Goal: Task Accomplishment & Management: Manage account settings

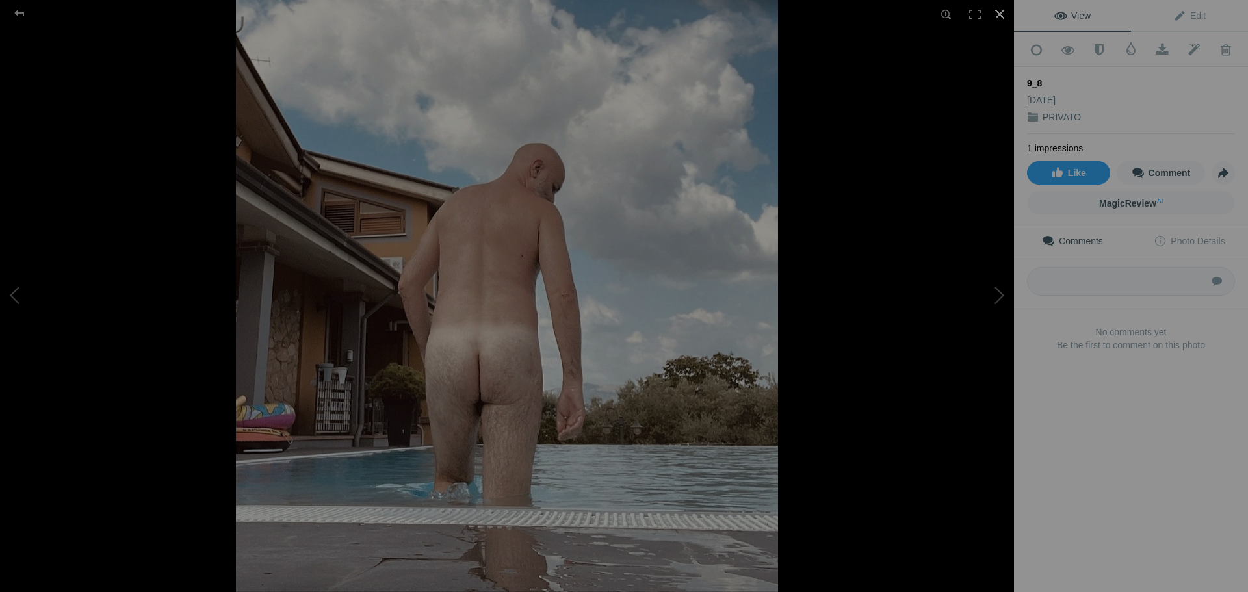
click at [1001, 10] on div at bounding box center [1000, 14] width 29 height 29
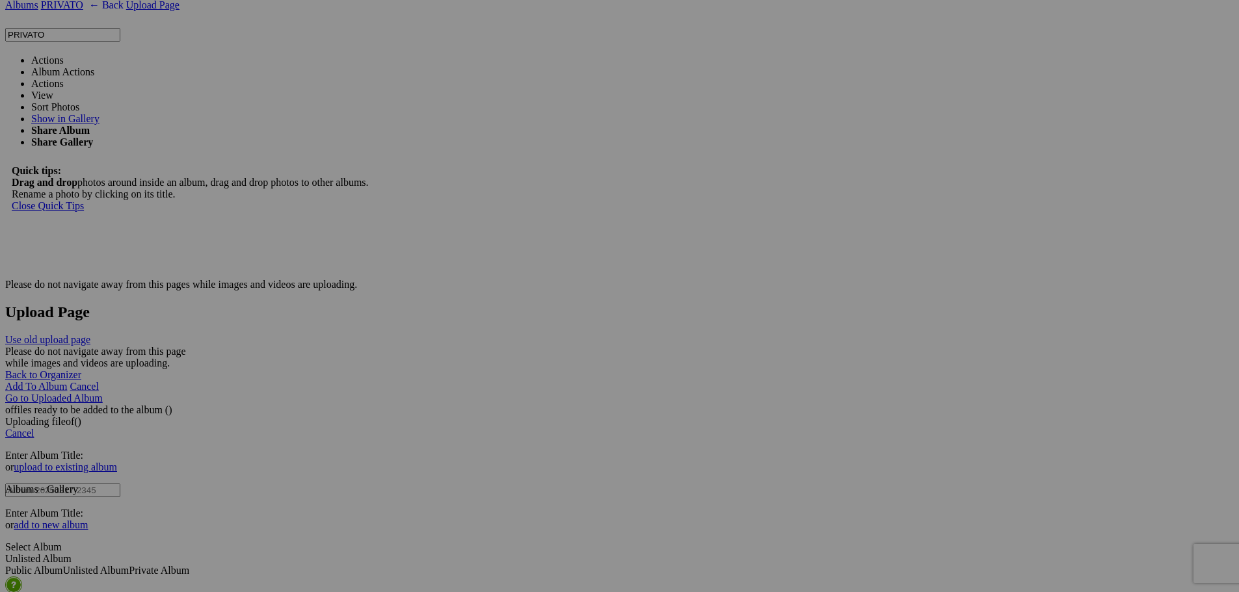
scroll to position [2743, 0]
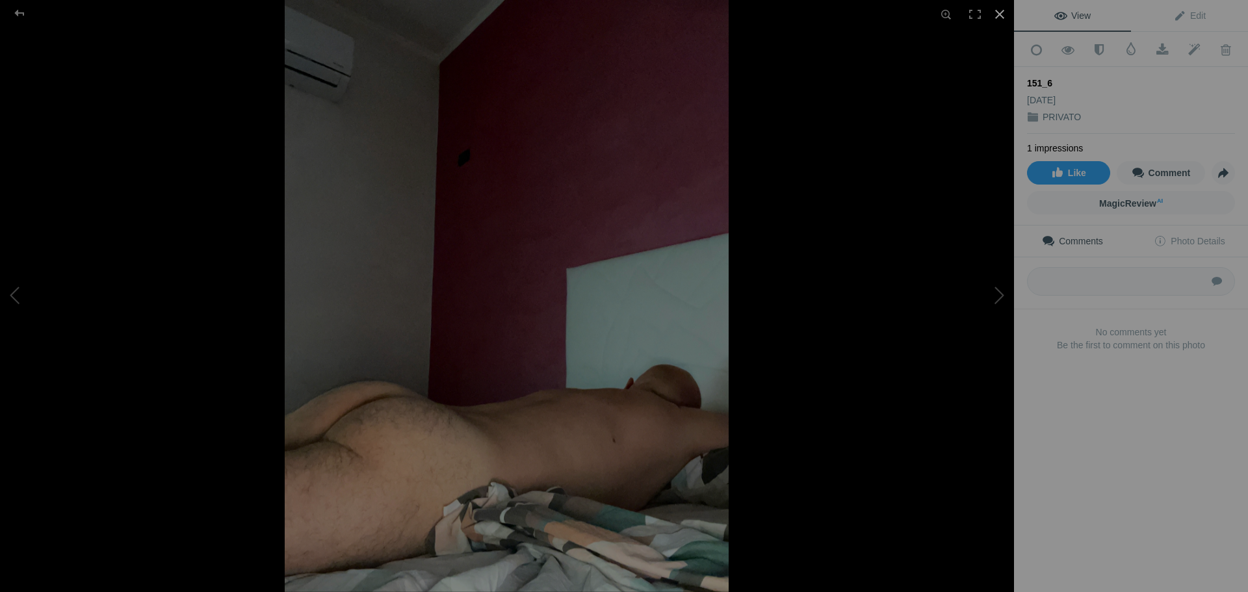
click at [1003, 13] on div at bounding box center [1000, 14] width 29 height 29
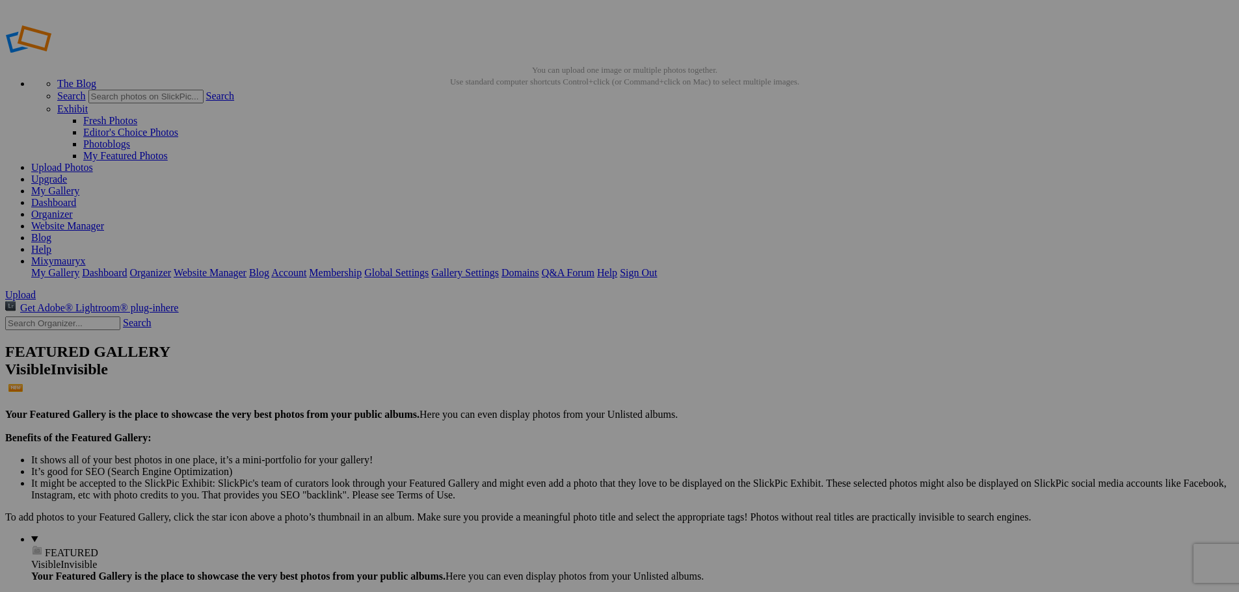
scroll to position [0, 0]
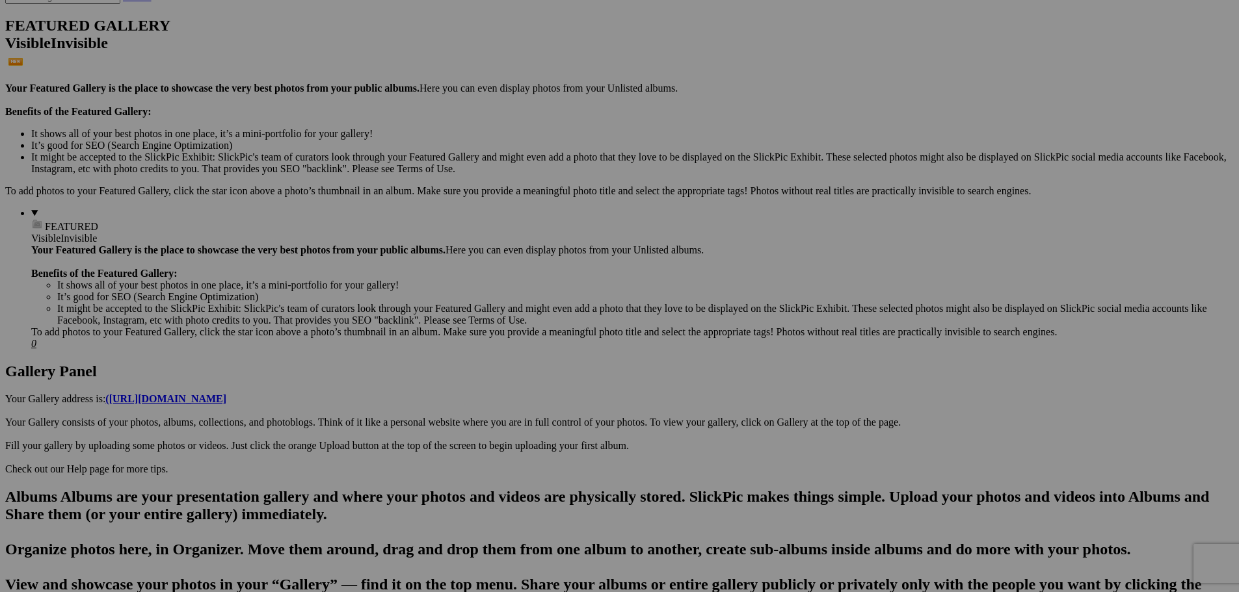
scroll to position [410, 0]
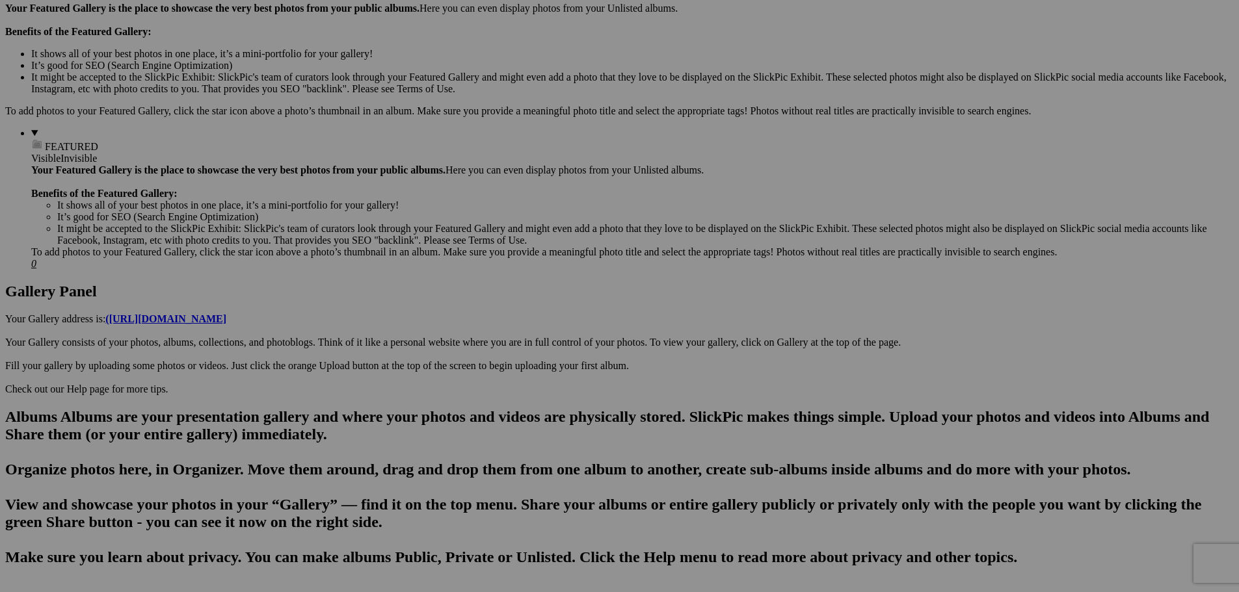
drag, startPoint x: 289, startPoint y: 354, endPoint x: 129, endPoint y: 359, distance: 160.7
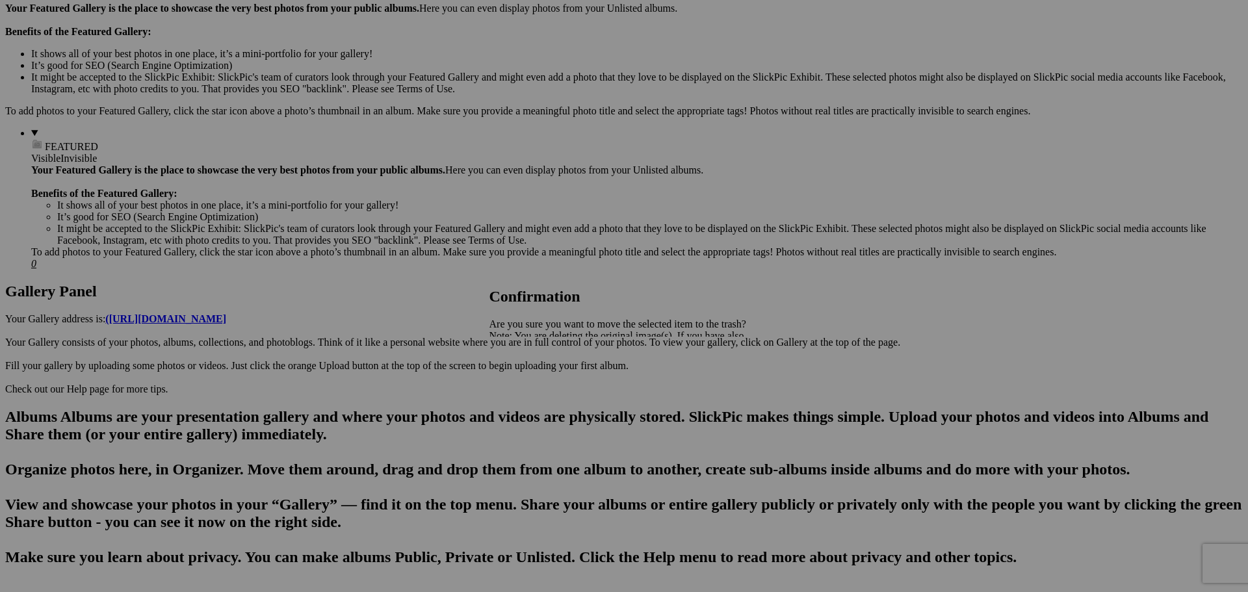
click at [533, 385] on span "Yes" at bounding box center [525, 381] width 15 height 11
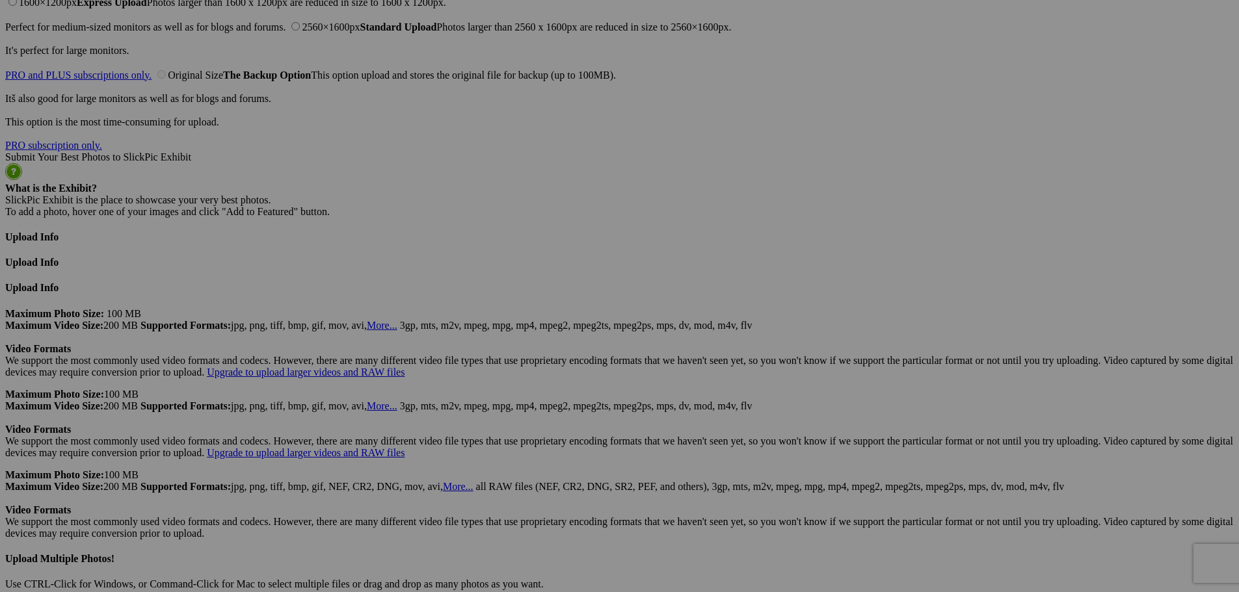
scroll to position [0, 59]
drag, startPoint x: 1125, startPoint y: 332, endPoint x: 1248, endPoint y: 335, distance: 122.3
type input "132"
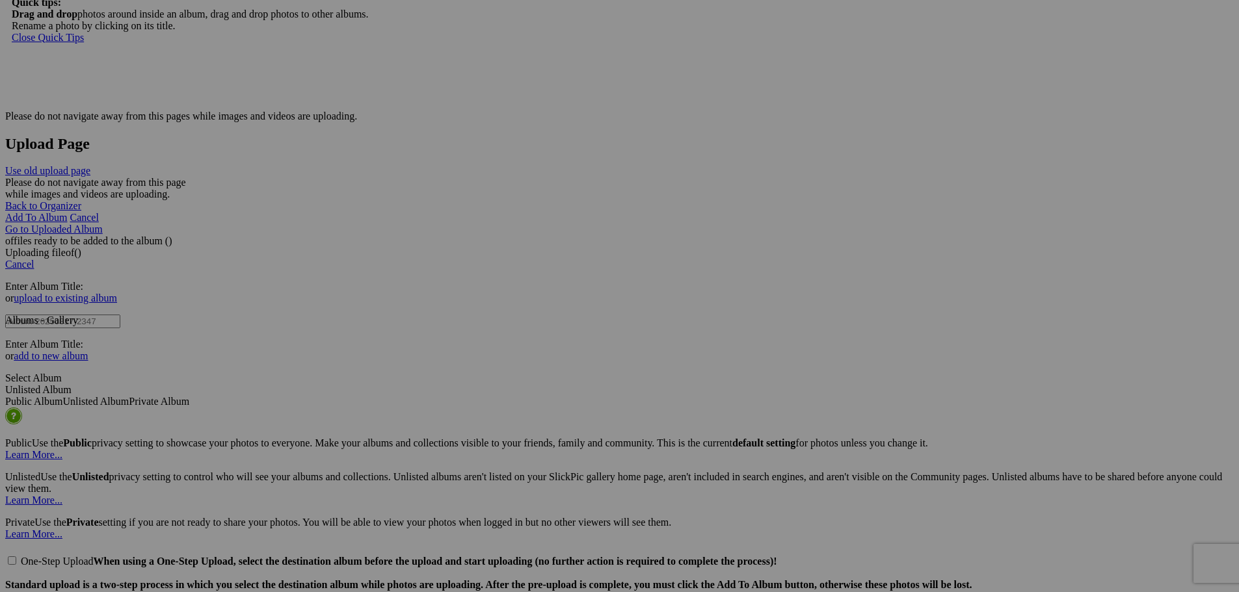
scroll to position [2184, 0]
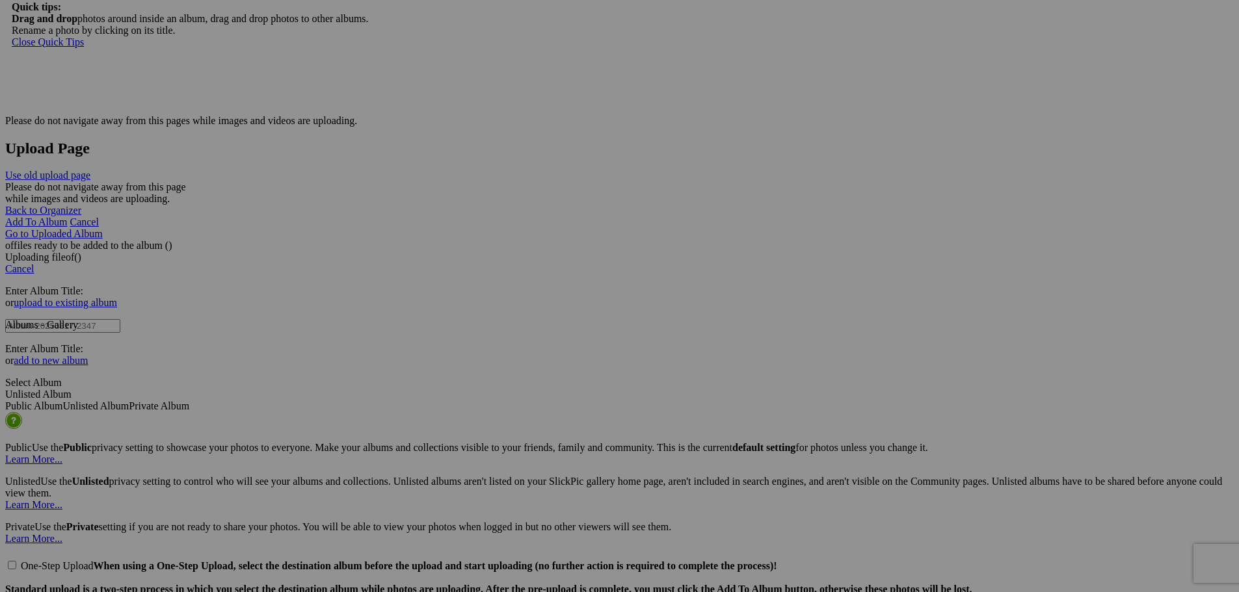
drag, startPoint x: 837, startPoint y: 395, endPoint x: 800, endPoint y: 401, distance: 37.4
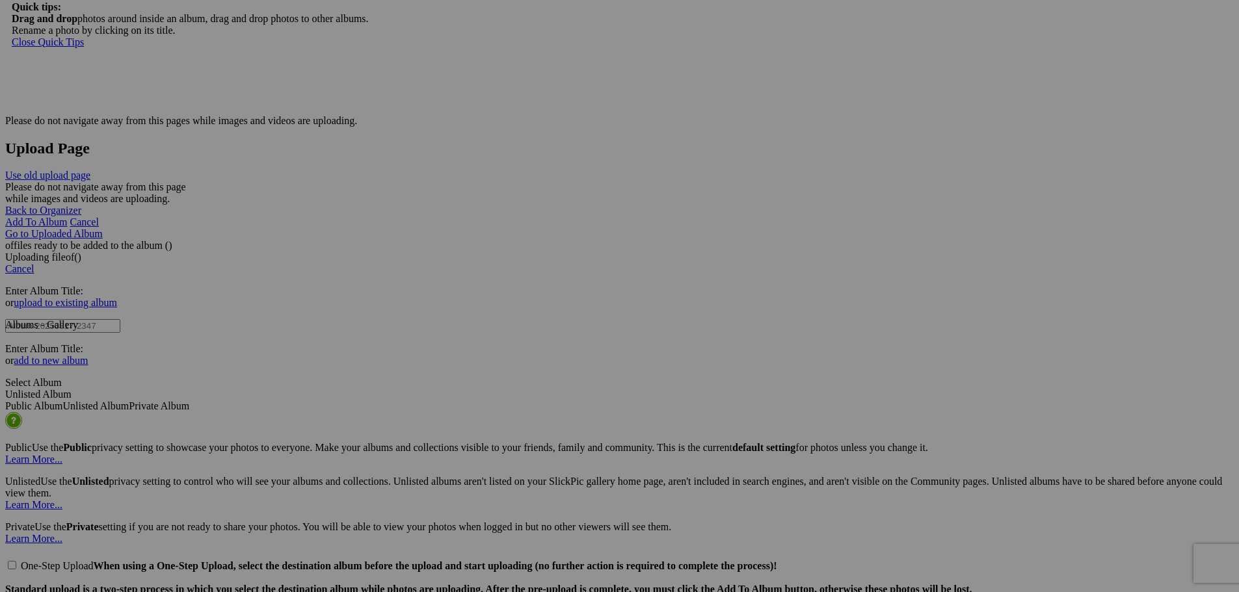
click at [533, 387] on span "Yes" at bounding box center [525, 381] width 15 height 11
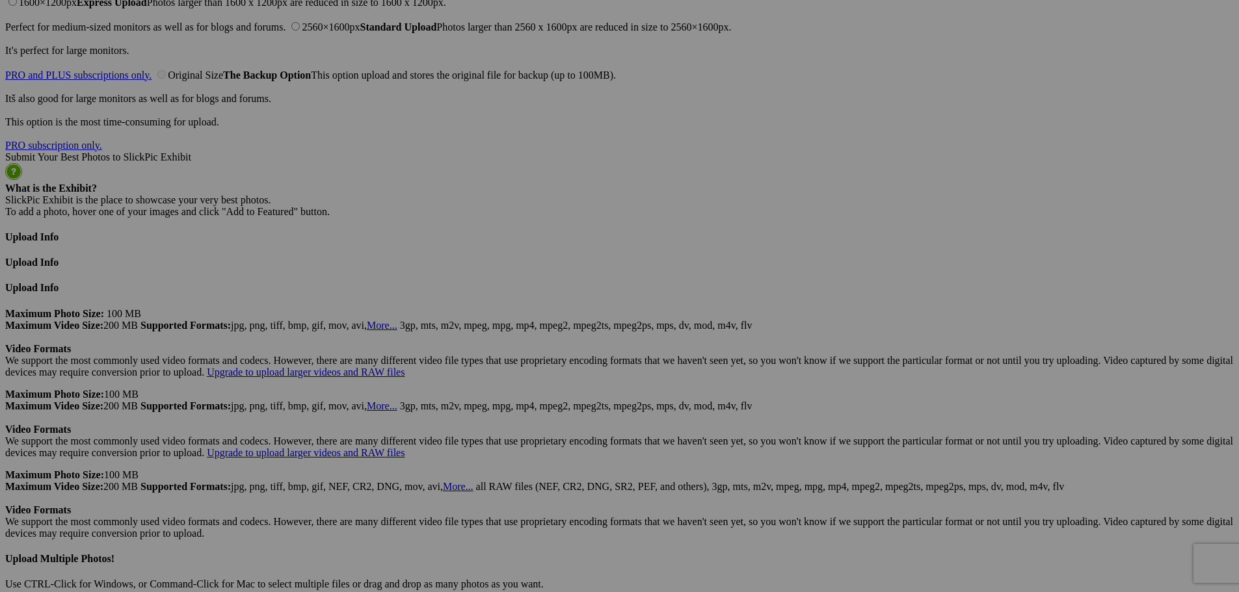
scroll to position [0, 60]
drag, startPoint x: 892, startPoint y: 332, endPoint x: 1054, endPoint y: 339, distance: 162.1
paste input "11_1"
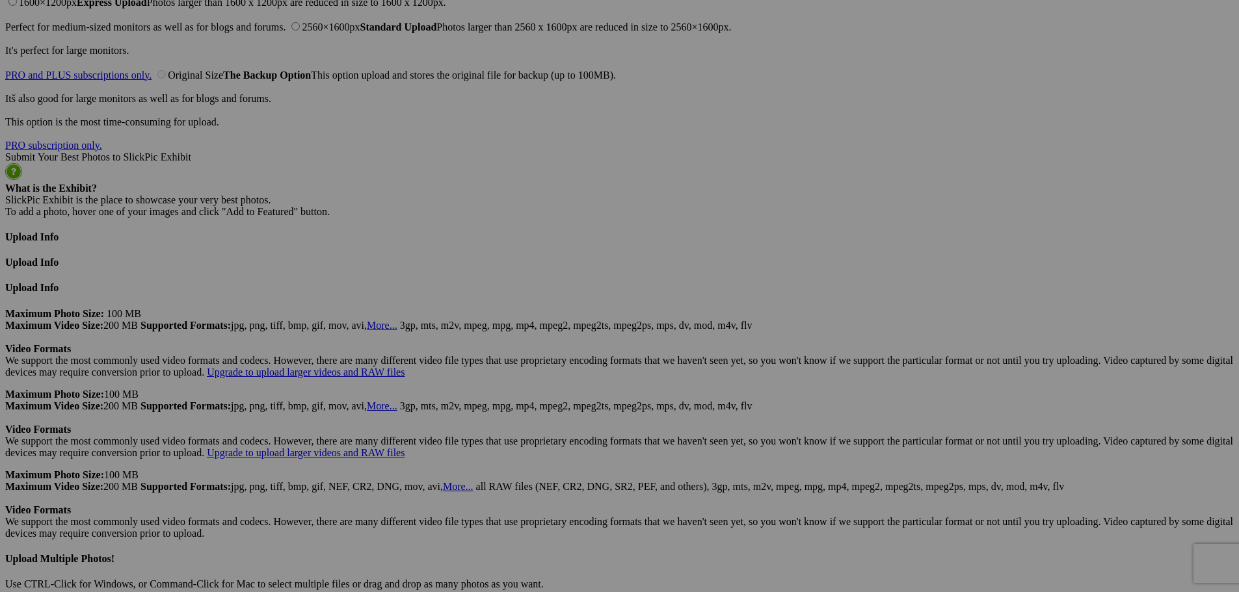
type input "11_1"
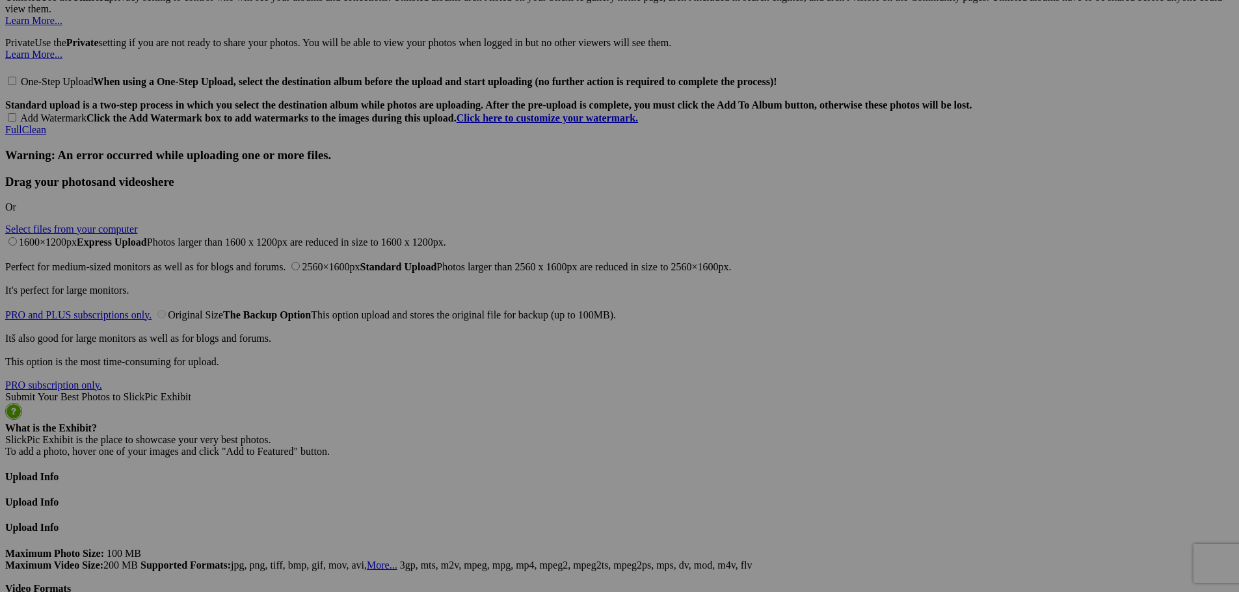
scroll to position [2664, 0]
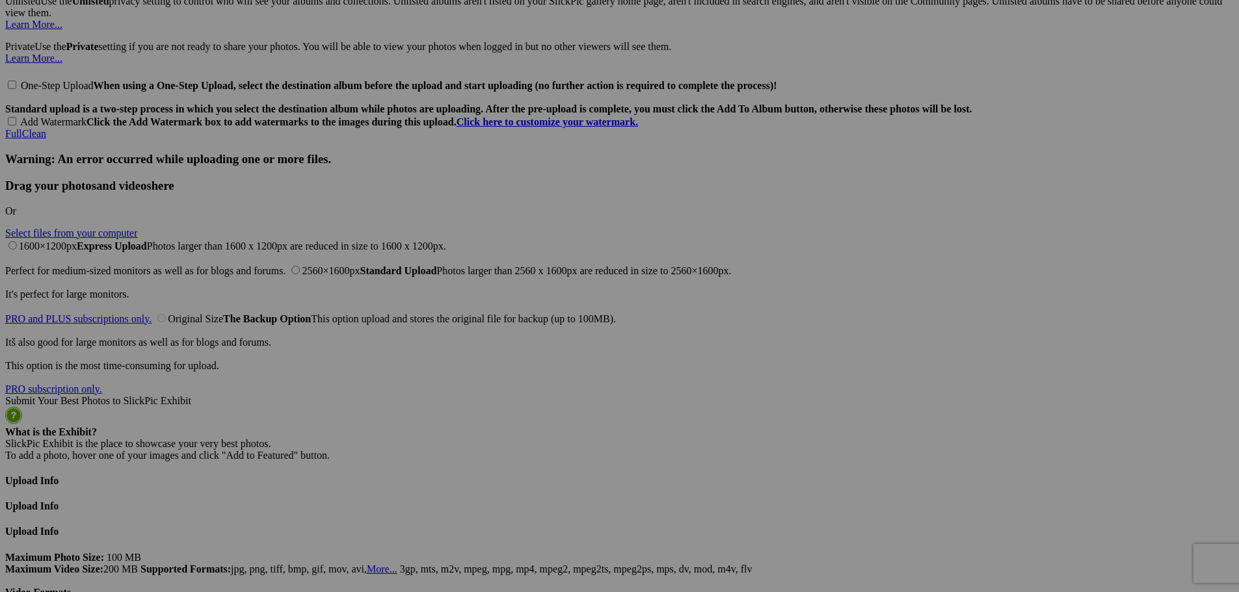
drag, startPoint x: 908, startPoint y: 248, endPoint x: 1008, endPoint y: 255, distance: 99.7
click at [533, 382] on span "Yes" at bounding box center [525, 381] width 15 height 11
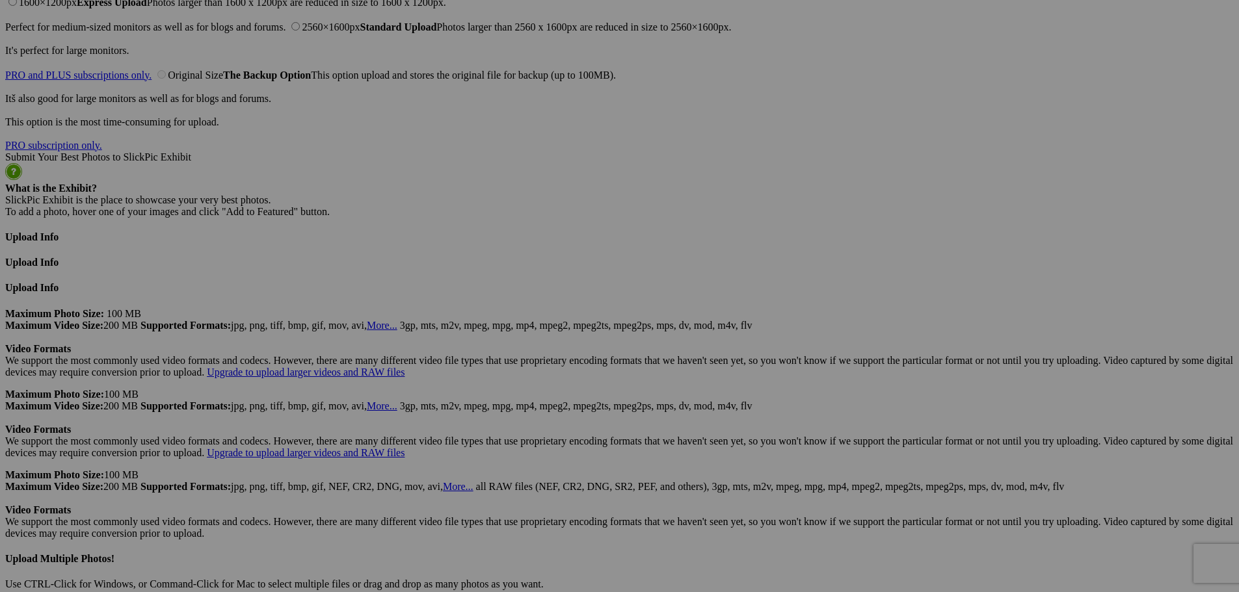
scroll to position [0, 57]
drag, startPoint x: 1008, startPoint y: 339, endPoint x: 1185, endPoint y: 348, distance: 177.1
paste input "1_53587018544_o"
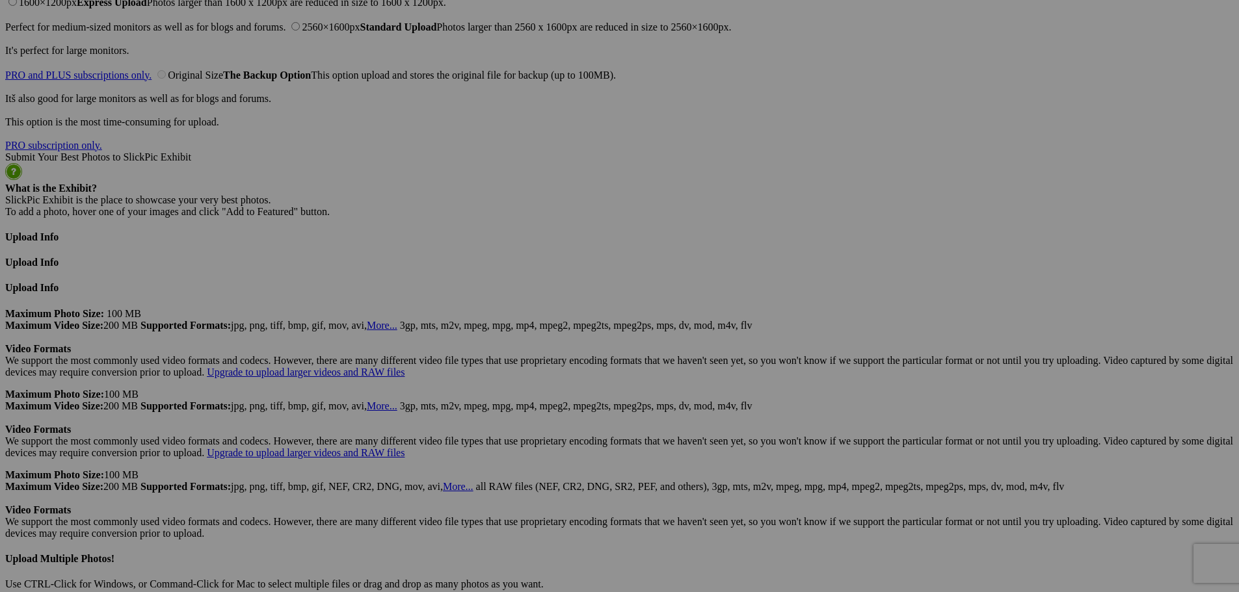
type input "1_53587018544_o"
drag, startPoint x: 260, startPoint y: 337, endPoint x: 191, endPoint y: 334, distance: 69.6
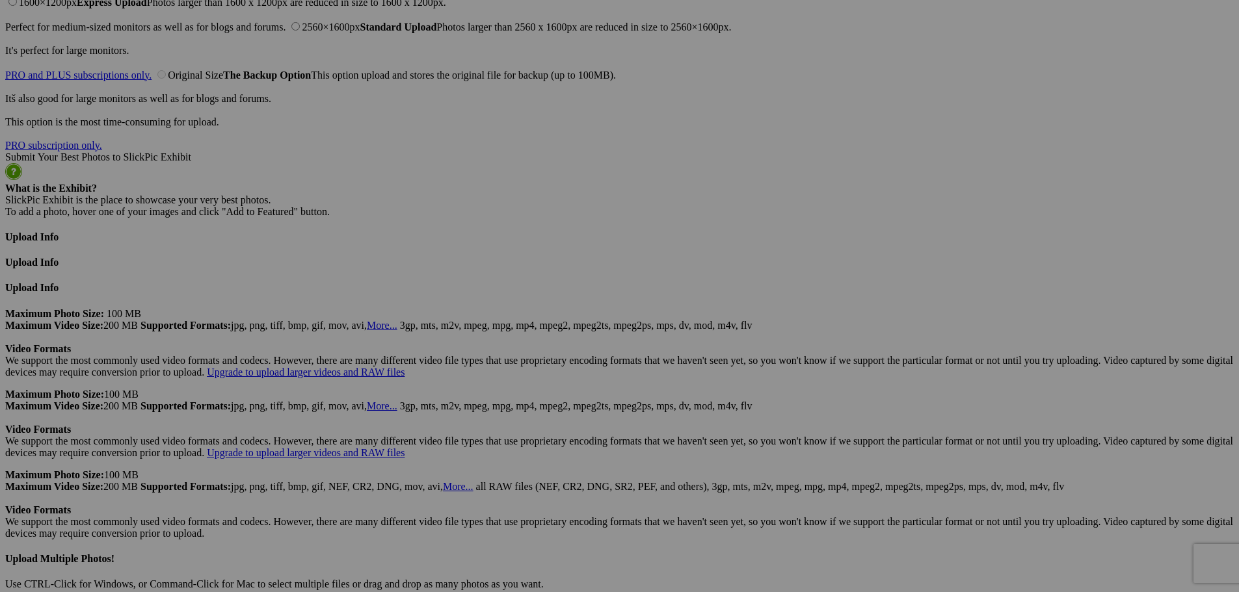
drag, startPoint x: 315, startPoint y: 502, endPoint x: 545, endPoint y: 531, distance: 231.9
paste input "9_8"
type input "9_8"
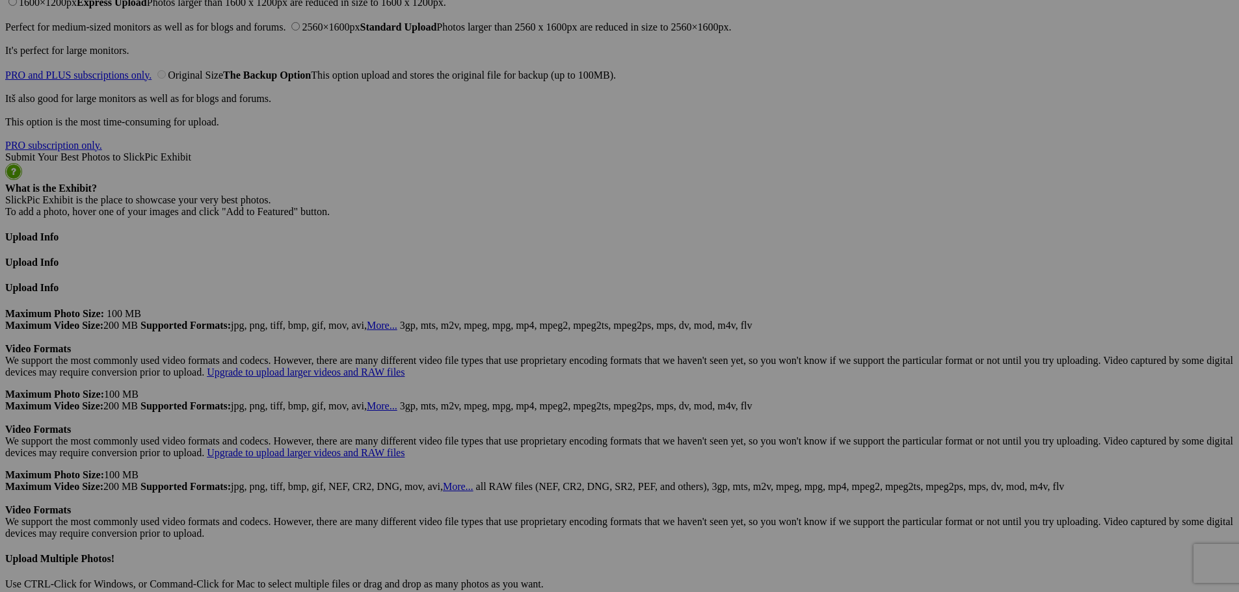
click at [533, 384] on span "Yes" at bounding box center [525, 381] width 15 height 11
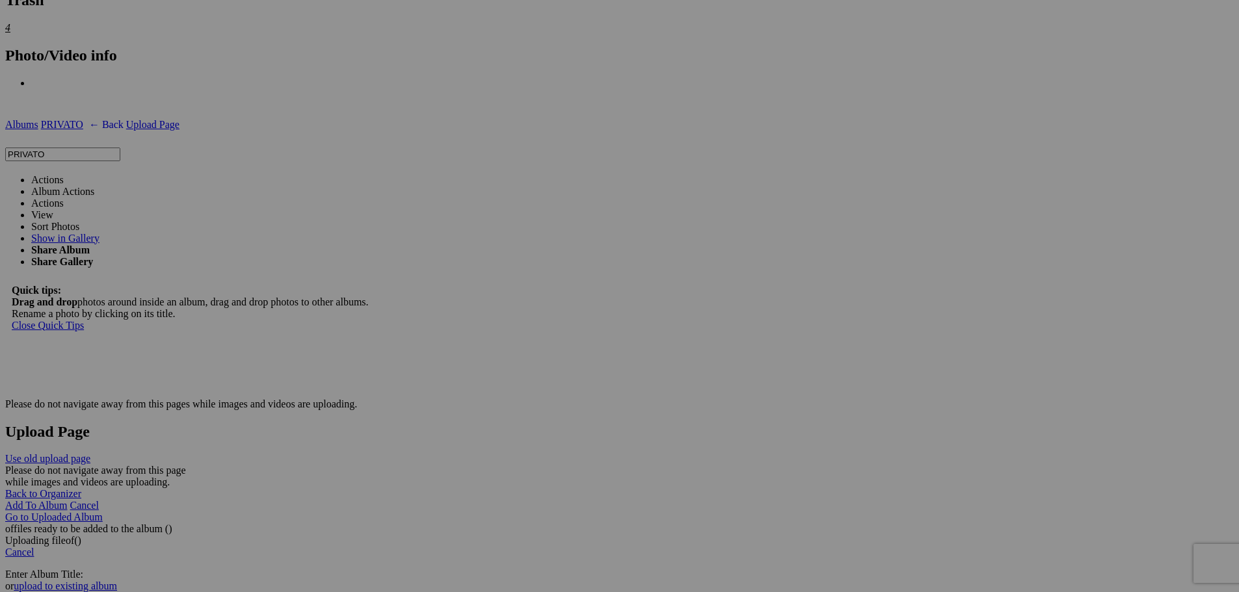
scroll to position [1896, 0]
drag, startPoint x: 613, startPoint y: 356, endPoint x: 534, endPoint y: 356, distance: 78.7
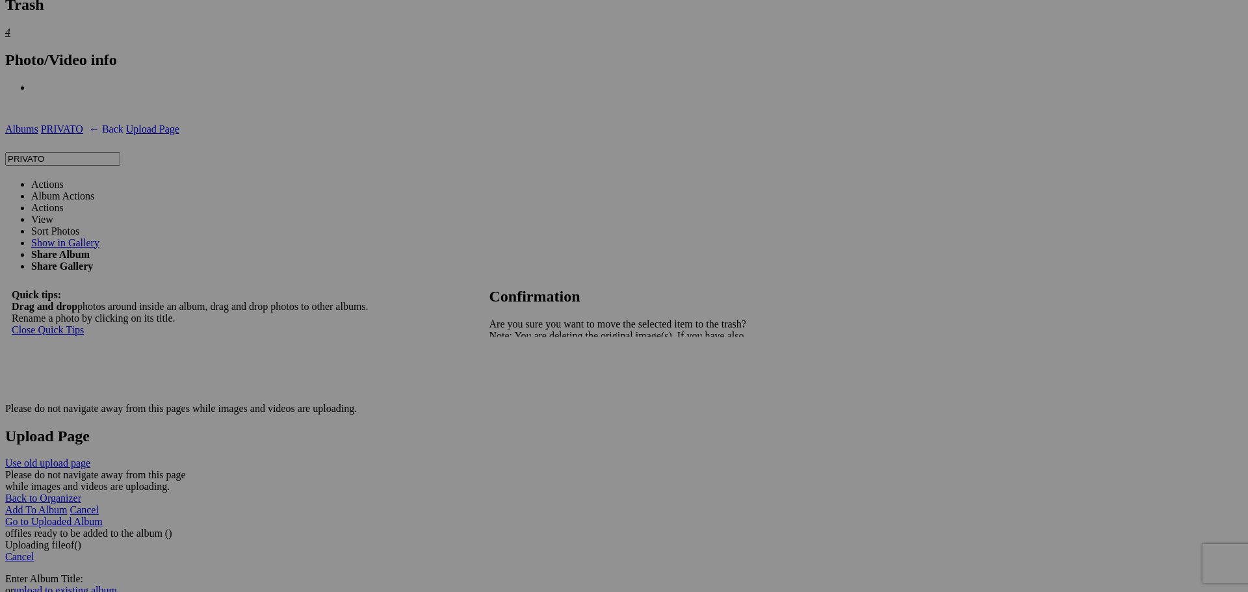
click at [533, 386] on span "Yes" at bounding box center [525, 381] width 15 height 11
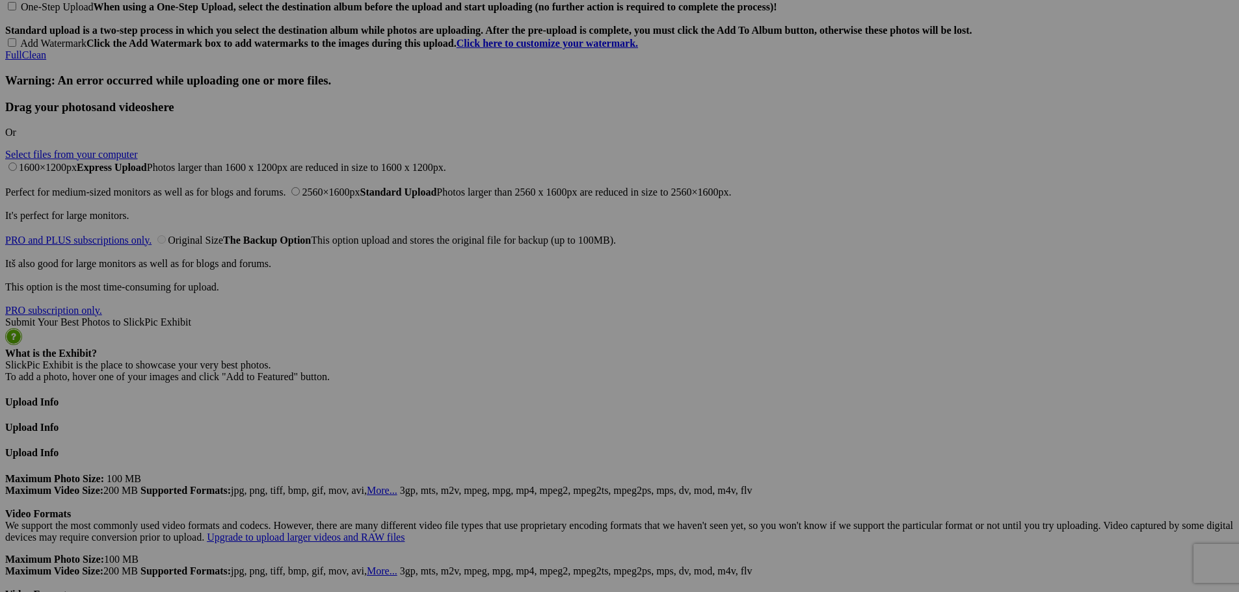
scroll to position [0, 59]
drag, startPoint x: 1009, startPoint y: 502, endPoint x: 1181, endPoint y: 506, distance: 172.3
paste input "19_6"
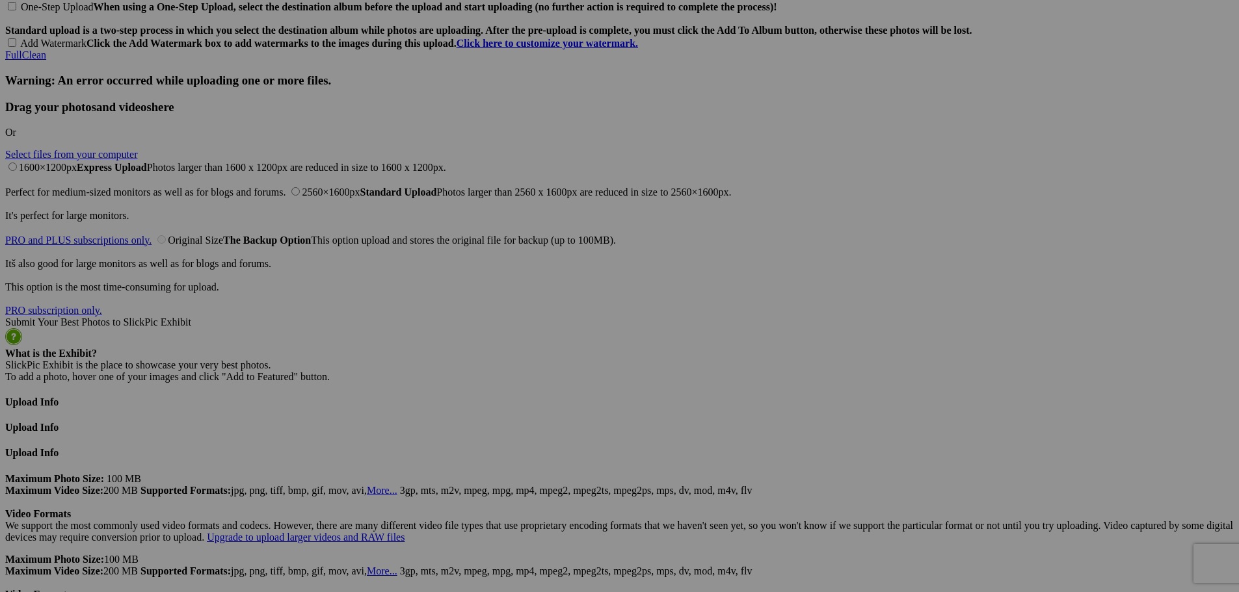
type input "19_6"
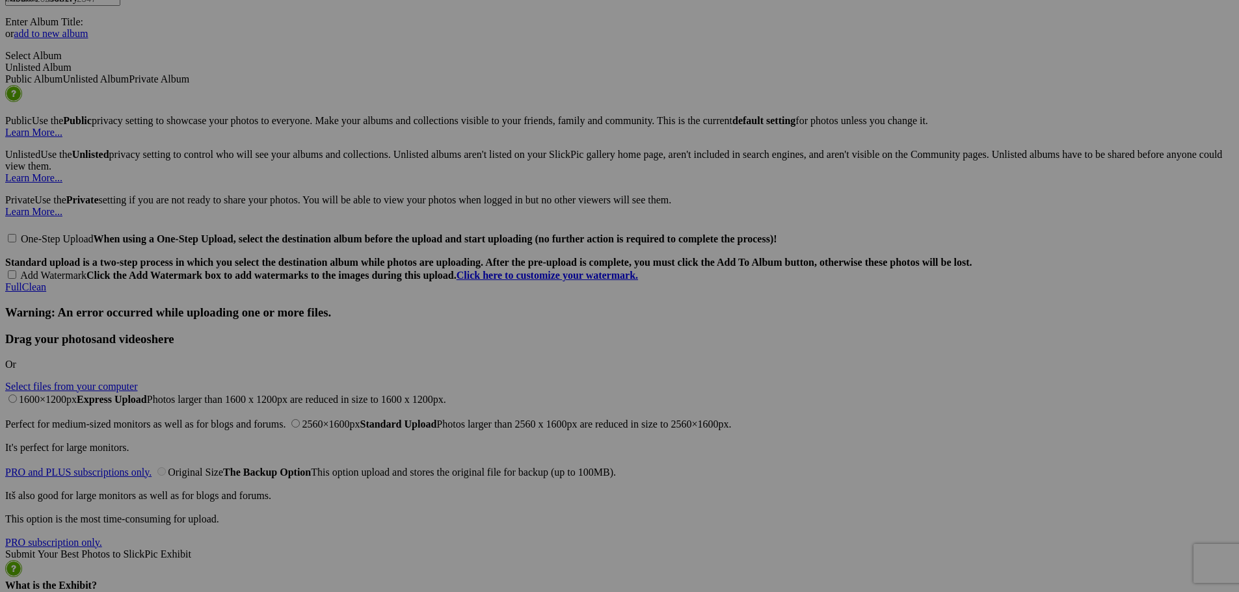
scroll to position [2446, 0]
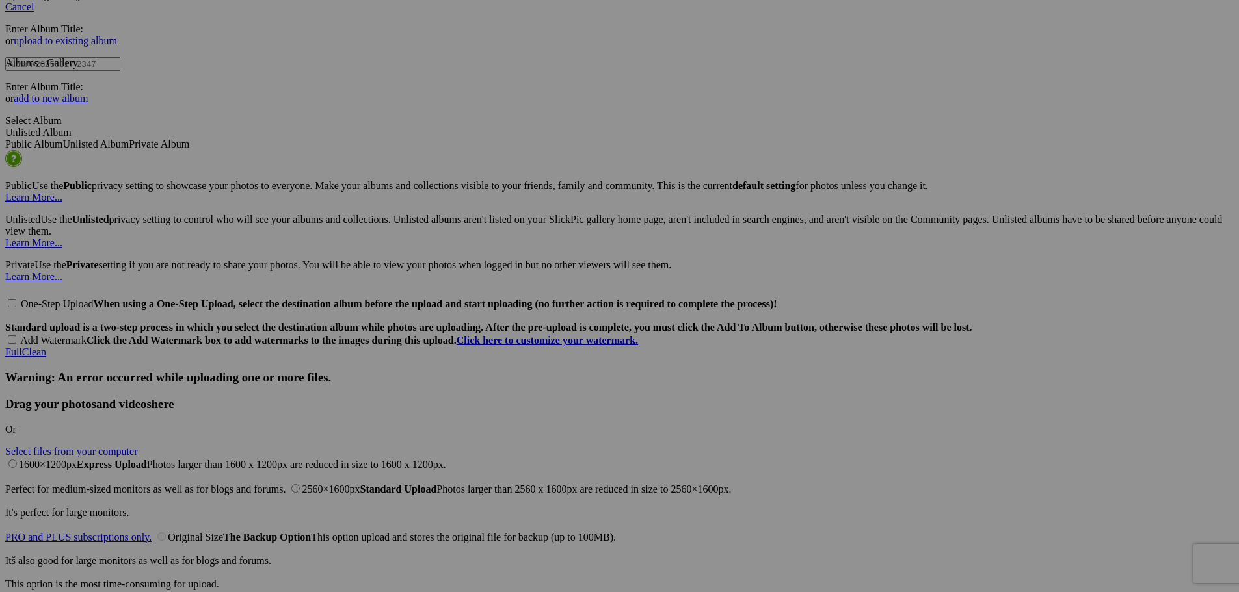
drag, startPoint x: 614, startPoint y: 293, endPoint x: 517, endPoint y: 289, distance: 97.0
click at [533, 387] on span "Yes" at bounding box center [525, 381] width 15 height 11
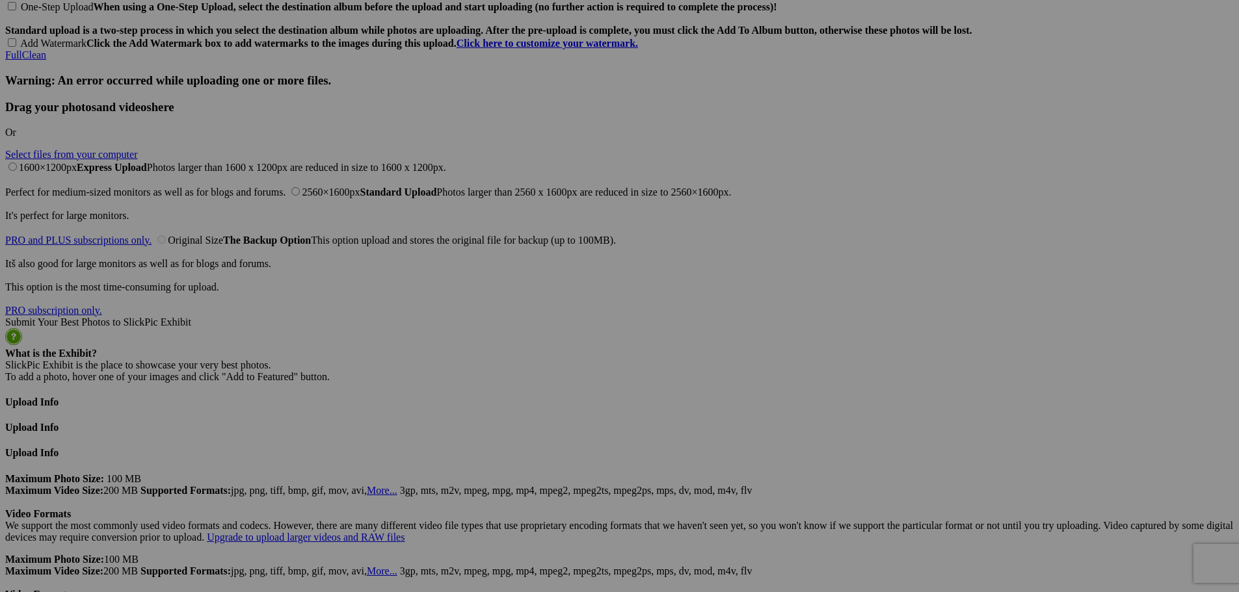
scroll to position [0, 58]
drag, startPoint x: 777, startPoint y: 491, endPoint x: 939, endPoint y: 492, distance: 162.5
paste input "151_7"
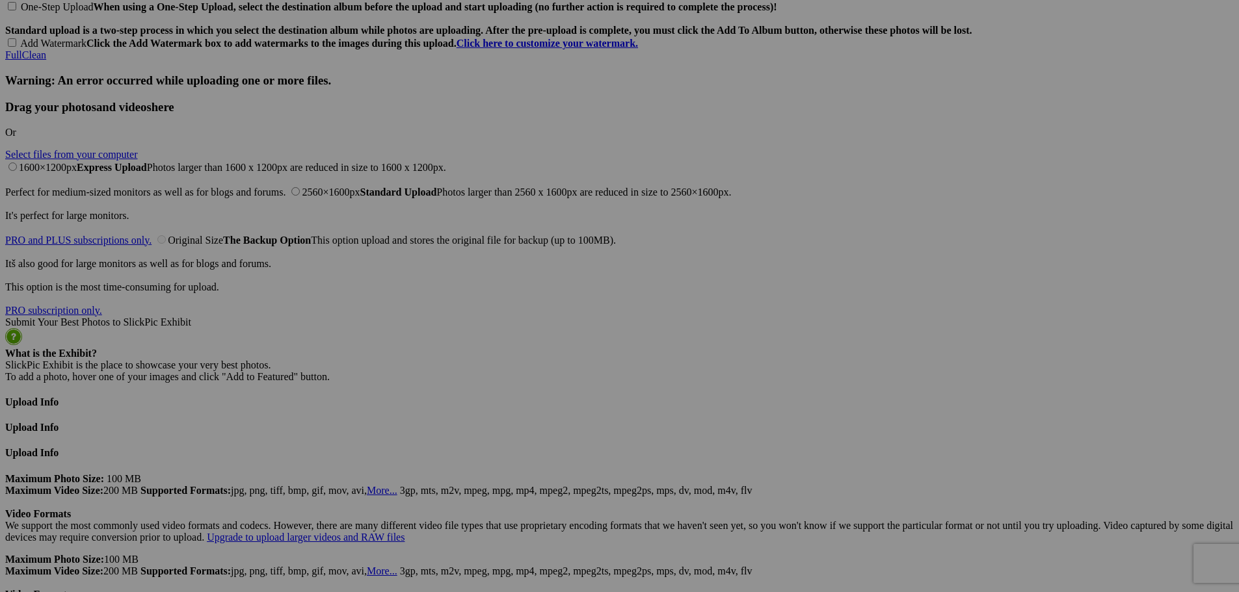
type input "151_7"
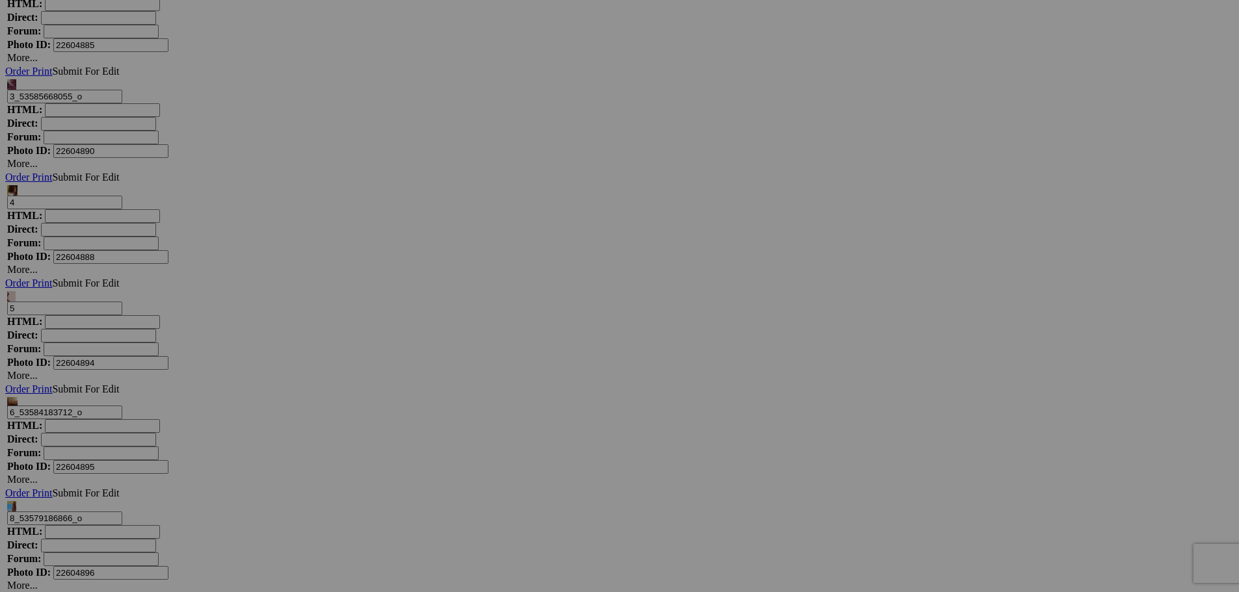
scroll to position [0, 58]
drag, startPoint x: 1008, startPoint y: 502, endPoint x: 1160, endPoint y: 514, distance: 152.6
type input "177"
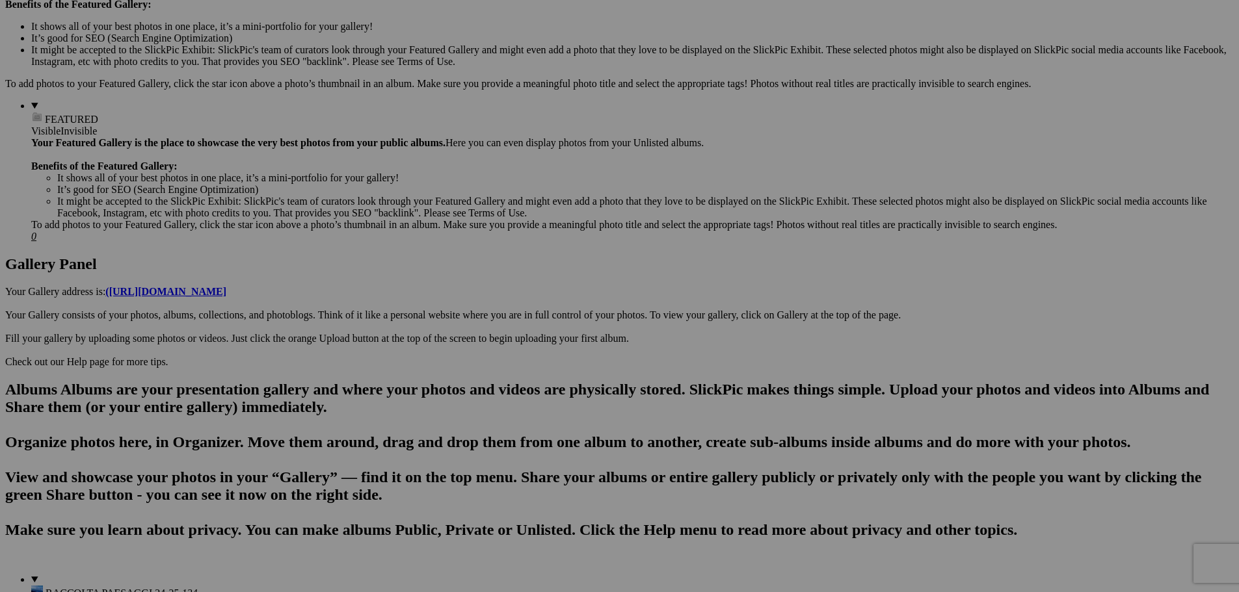
scroll to position [449, 0]
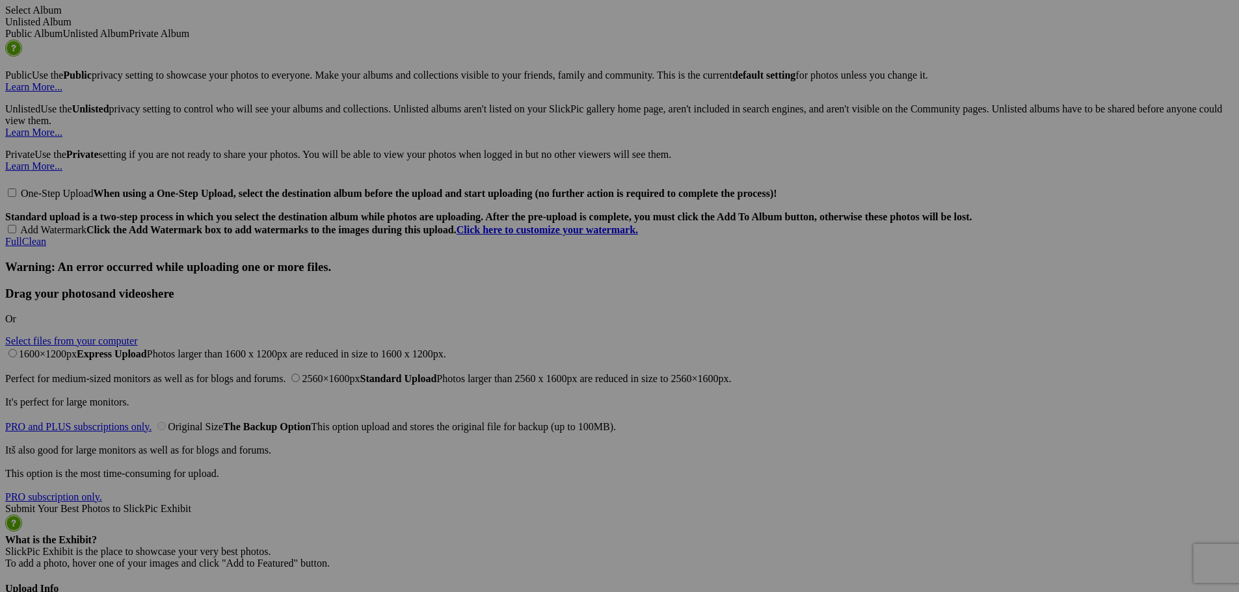
scroll to position [2598, 0]
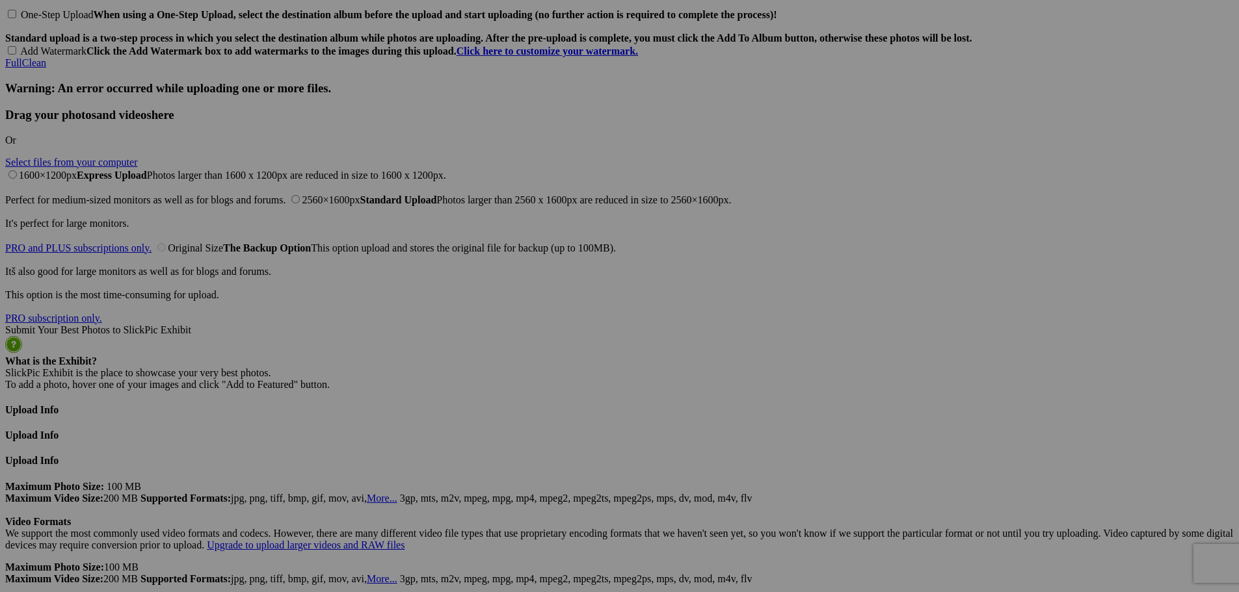
scroll to position [2743, 0]
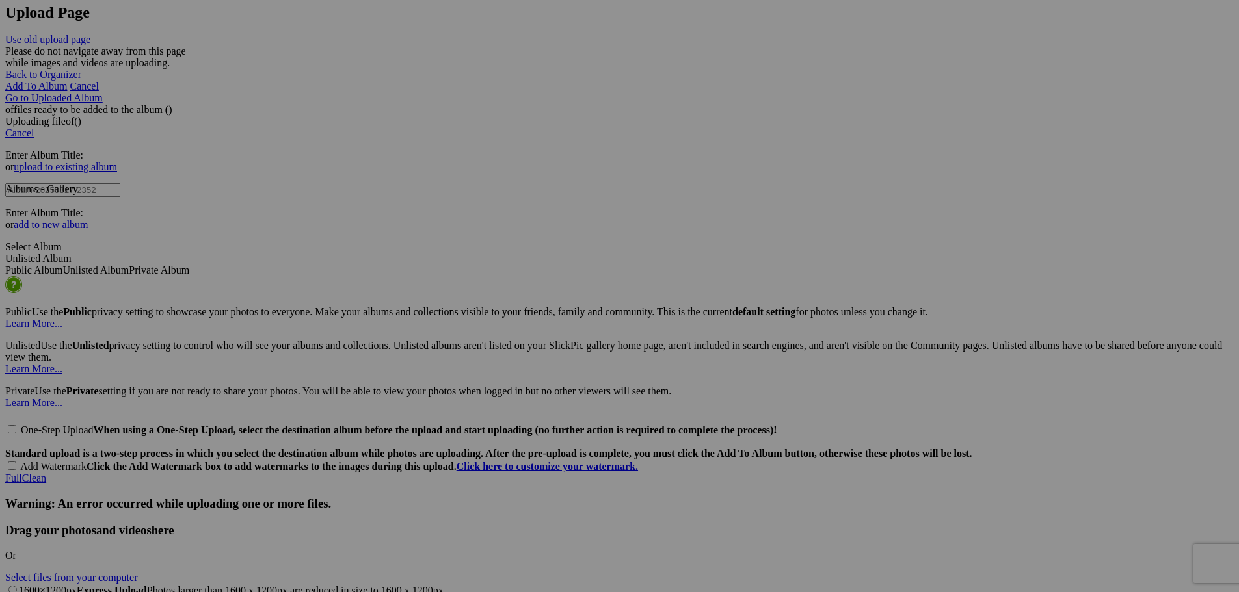
scroll to position [2288, 0]
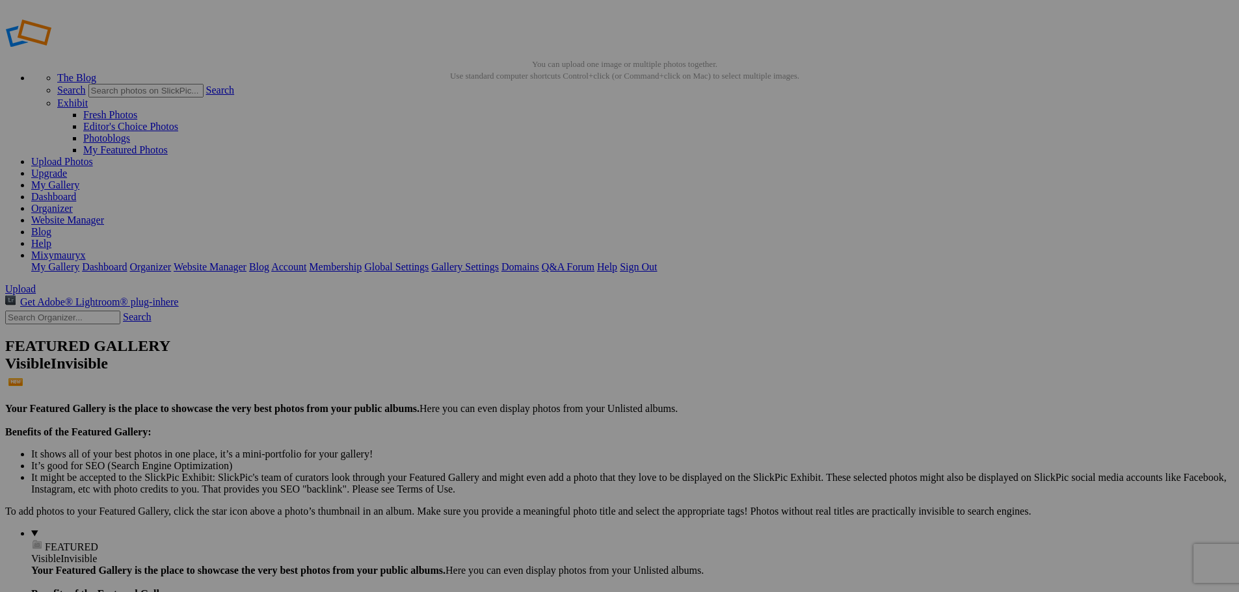
scroll to position [0, 0]
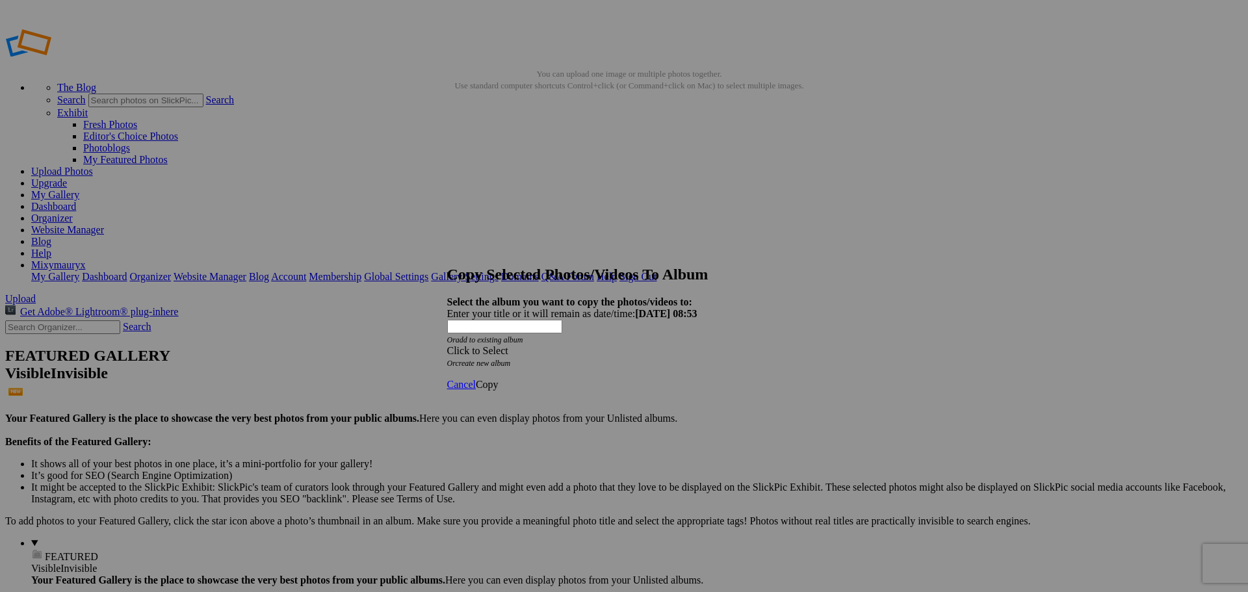
click at [547, 345] on div "Click to Select" at bounding box center [619, 351] width 345 height 12
click at [531, 352] on span "Raccolta Paesaggi" at bounding box center [541, 346] width 76 height 11
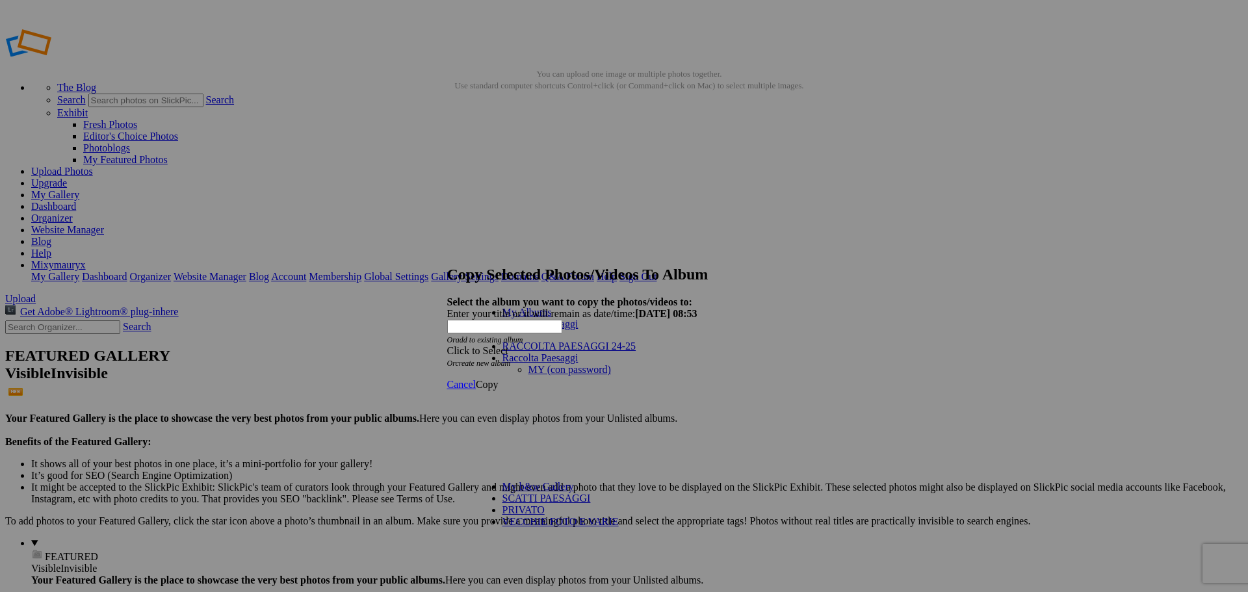
click at [529, 364] on link "MY (con password)" at bounding box center [570, 369] width 83 height 11
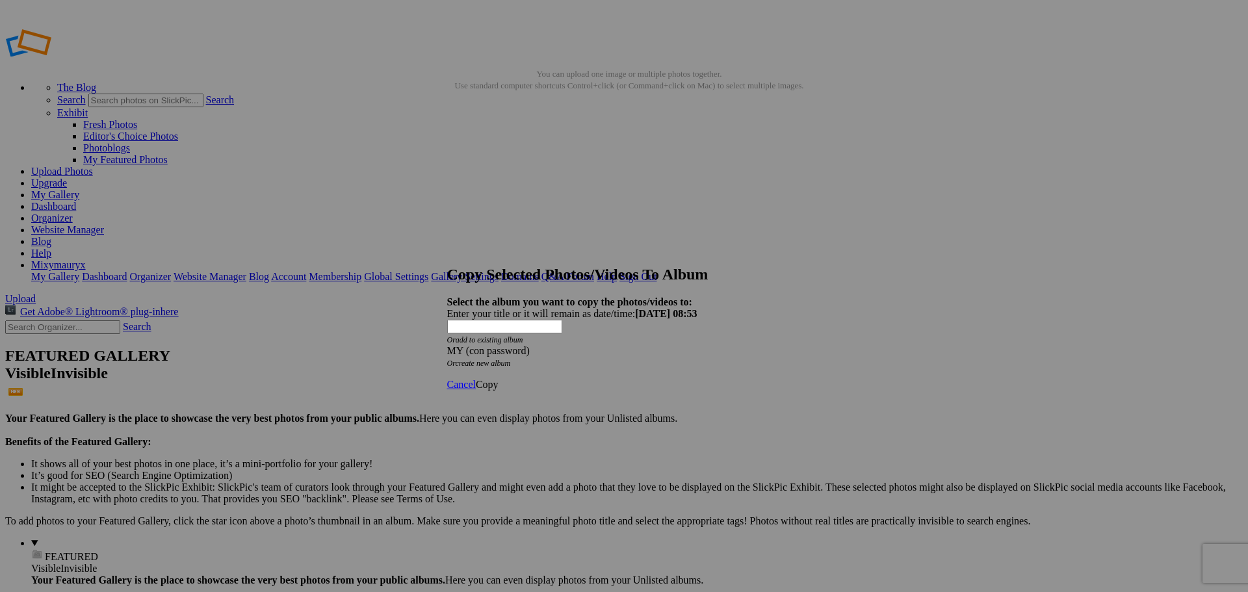
click at [499, 379] on span "Copy" at bounding box center [487, 384] width 23 height 11
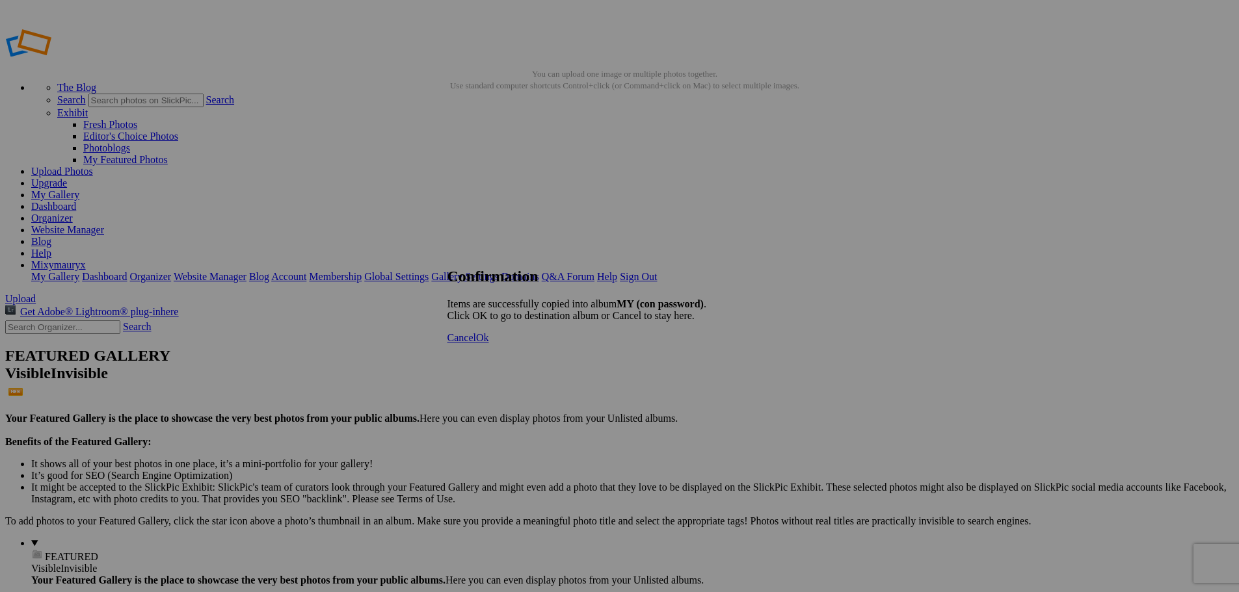
click at [489, 343] on span "Ok" at bounding box center [482, 337] width 13 height 11
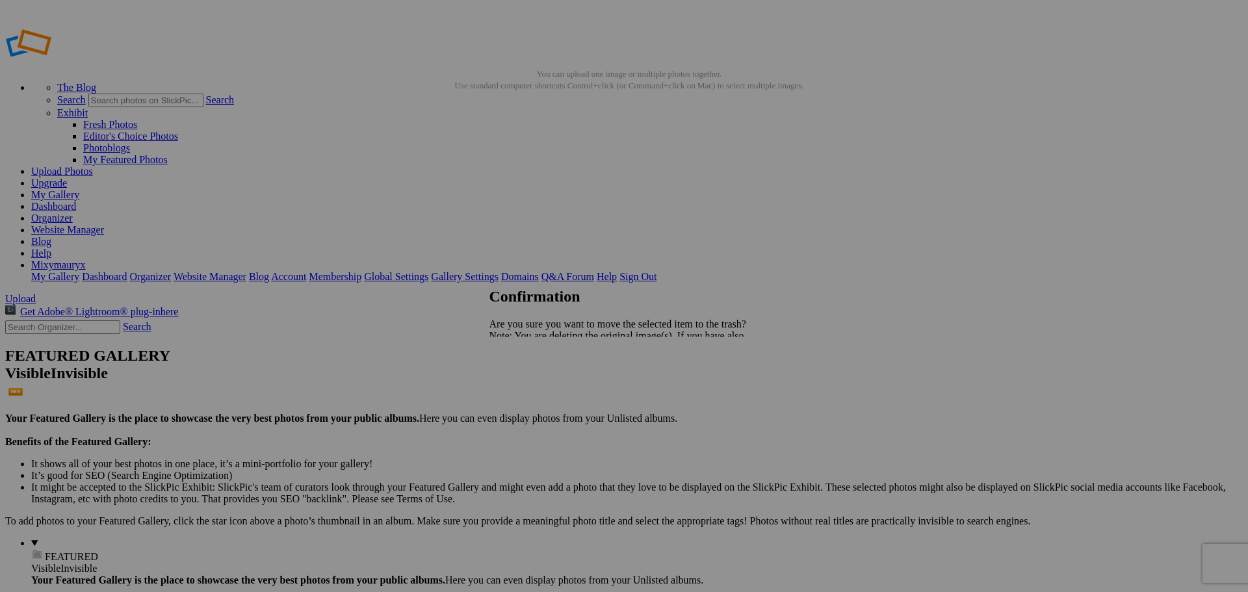
click at [533, 382] on span "Yes" at bounding box center [525, 381] width 15 height 11
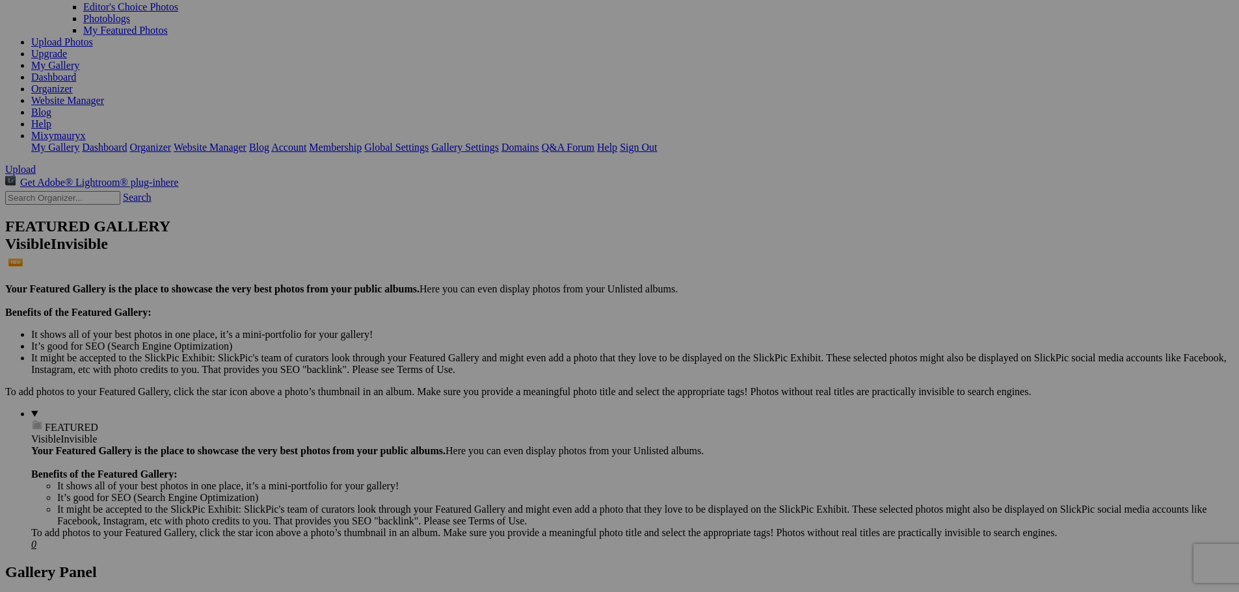
scroll to position [130, 0]
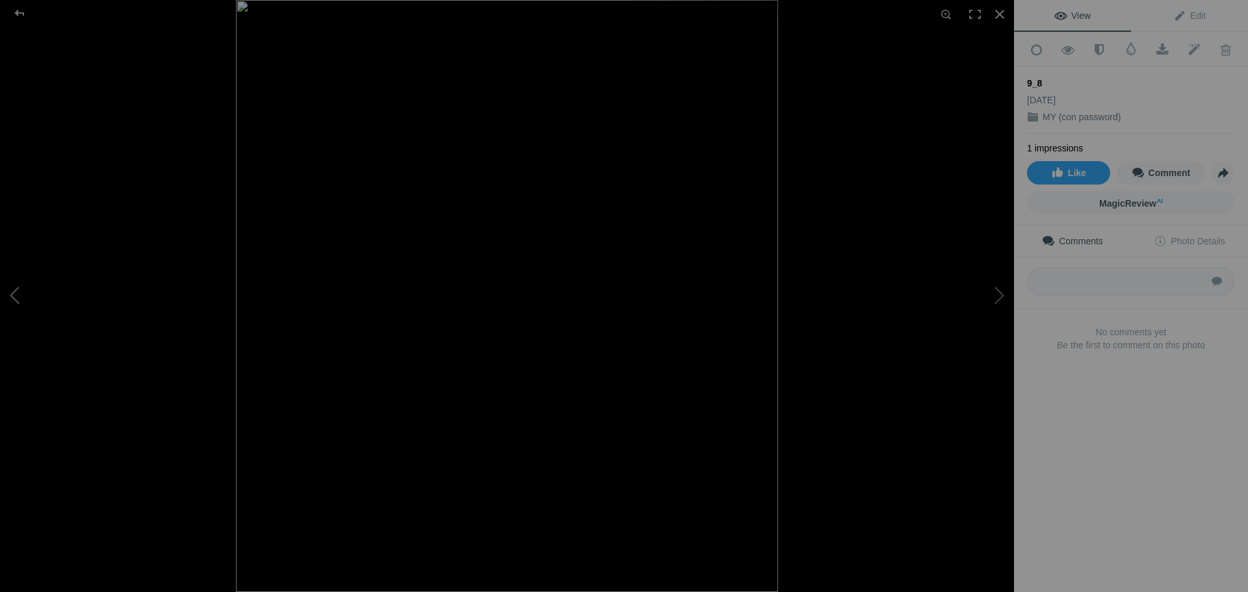
click at [22, 287] on button at bounding box center [49, 296] width 98 height 213
click at [999, 10] on div at bounding box center [1000, 14] width 29 height 29
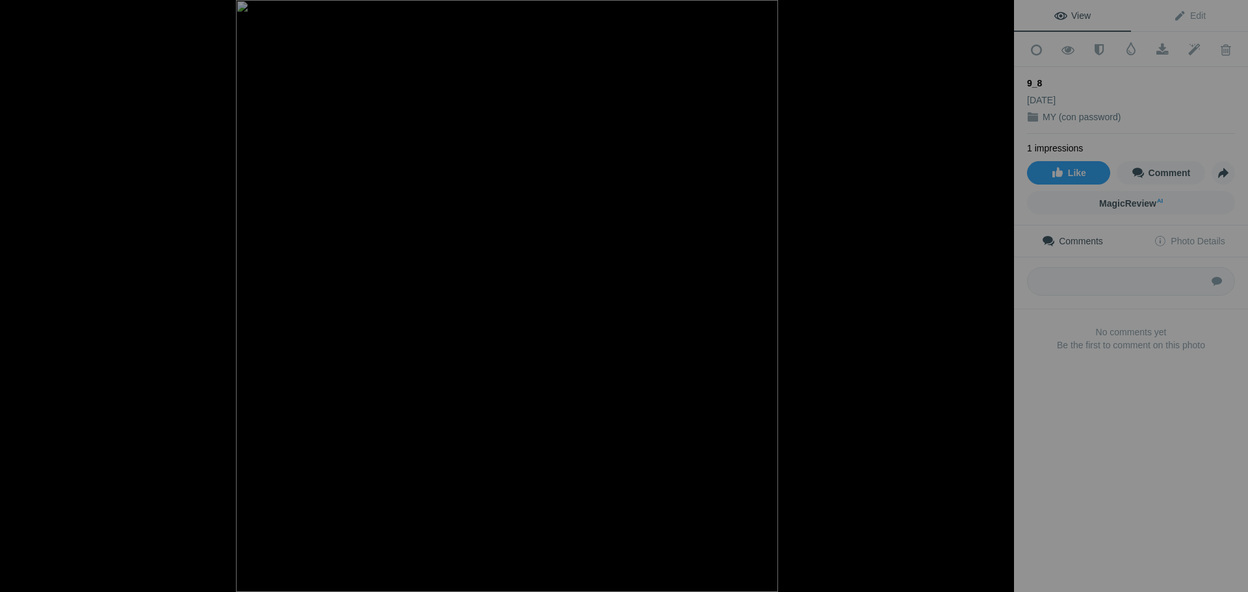
click at [998, 12] on div at bounding box center [1000, 14] width 29 height 29
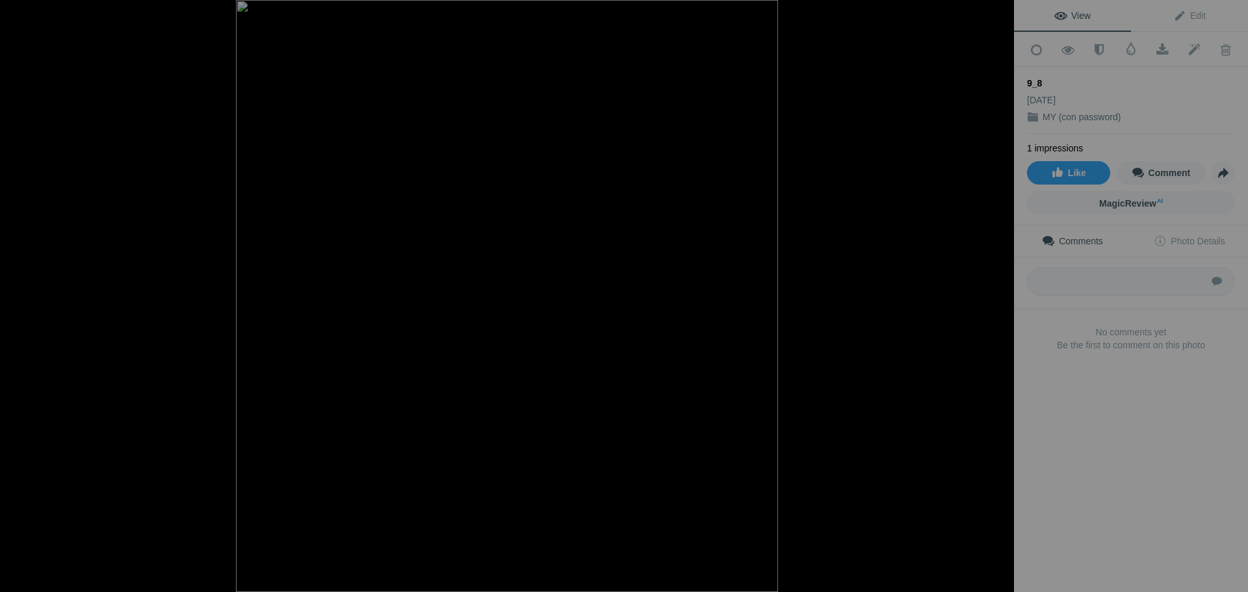
click at [997, 11] on div at bounding box center [1000, 14] width 29 height 29
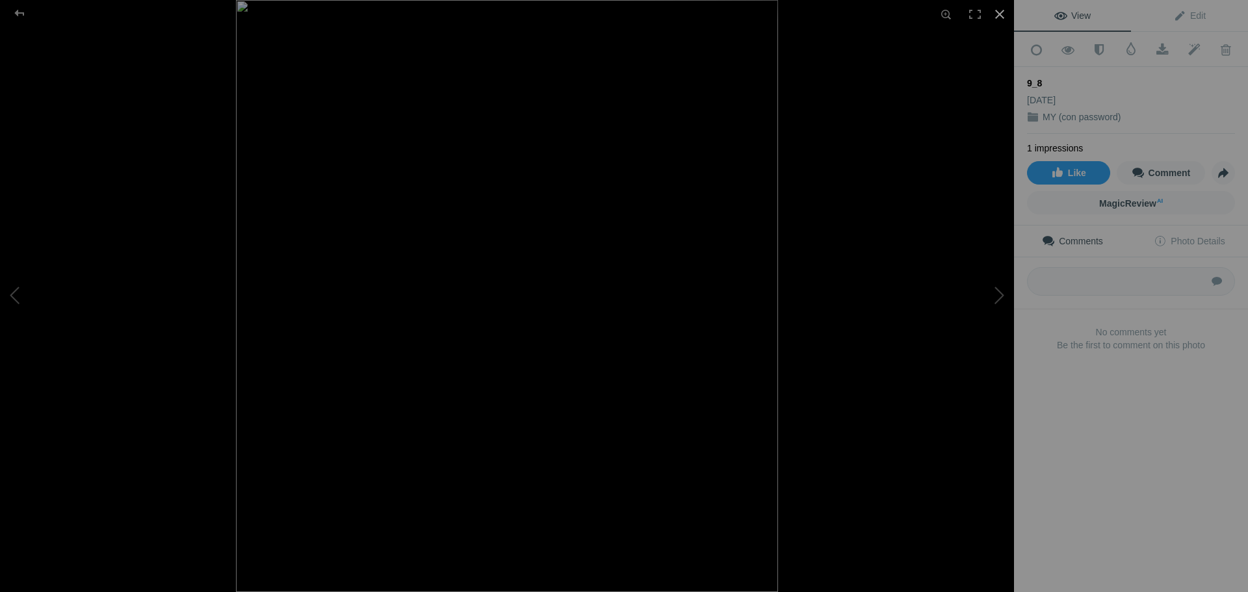
click at [996, 18] on div at bounding box center [1000, 14] width 29 height 29
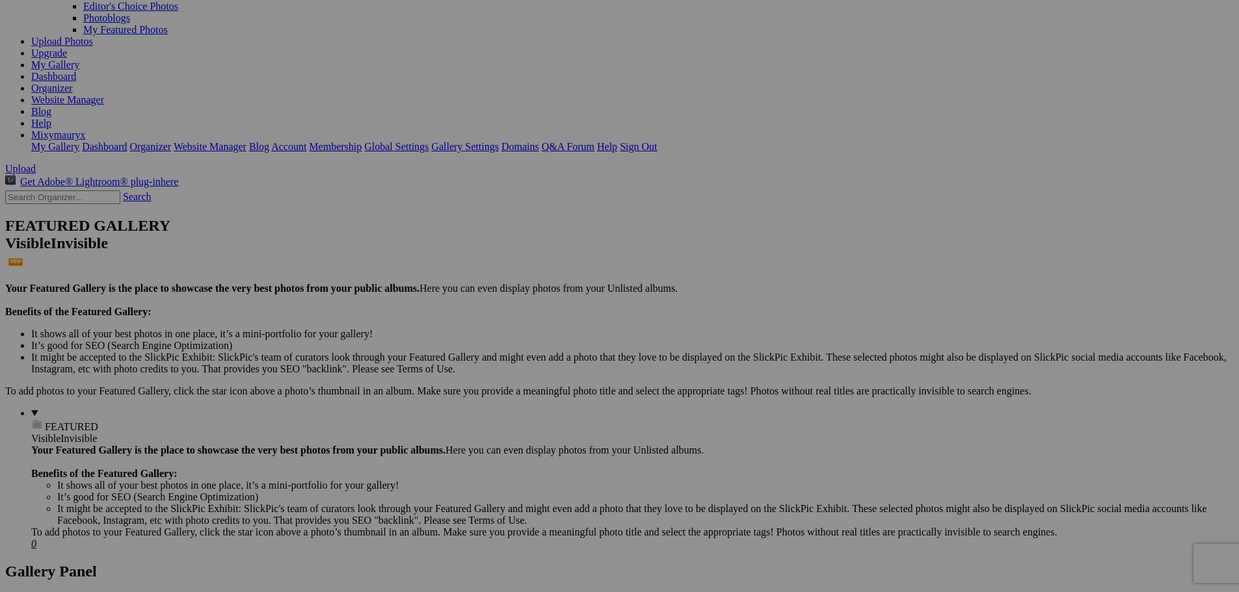
click at [533, 384] on span "Yes" at bounding box center [525, 381] width 15 height 11
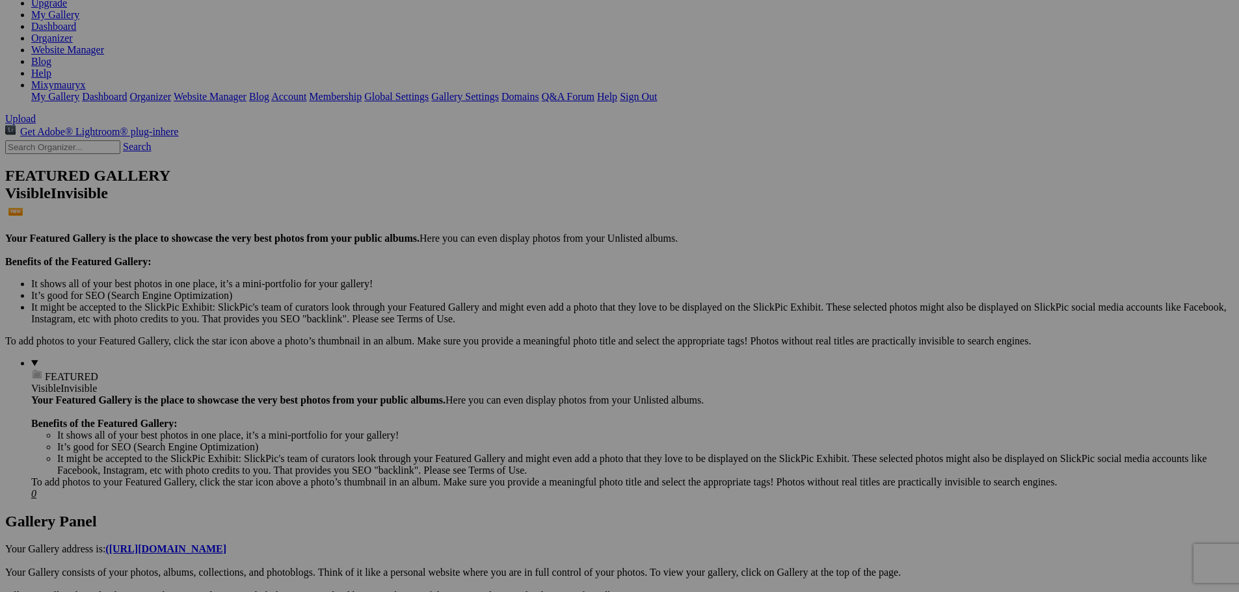
scroll to position [260, 0]
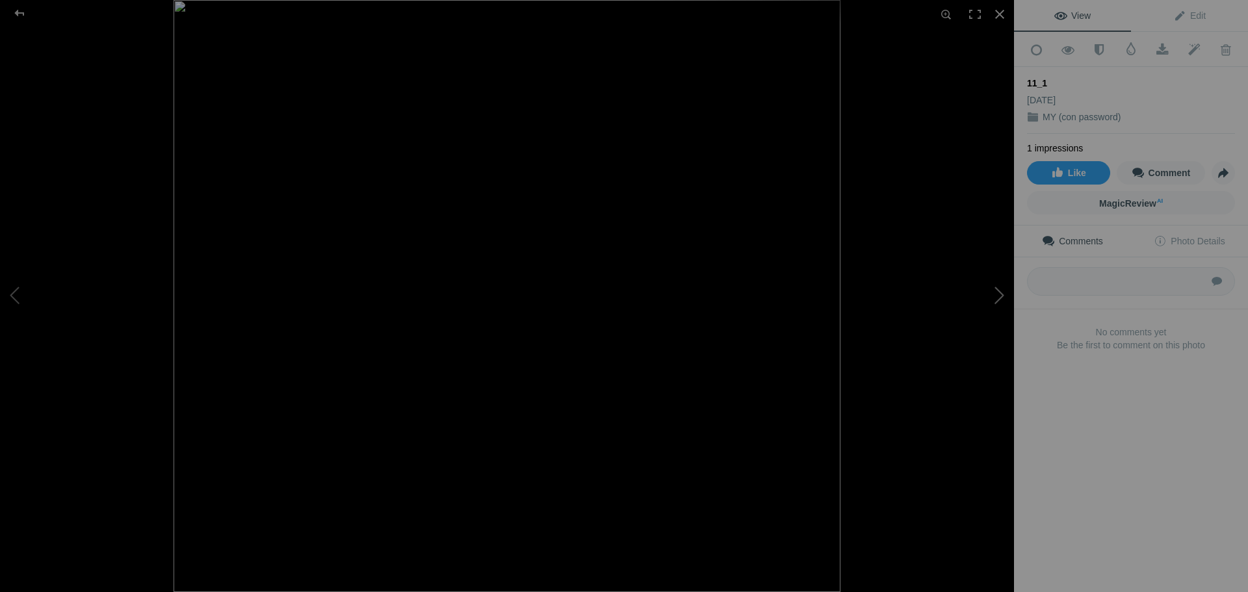
click at [997, 296] on button at bounding box center [966, 296] width 98 height 213
click at [1011, 6] on div at bounding box center [1000, 14] width 29 height 29
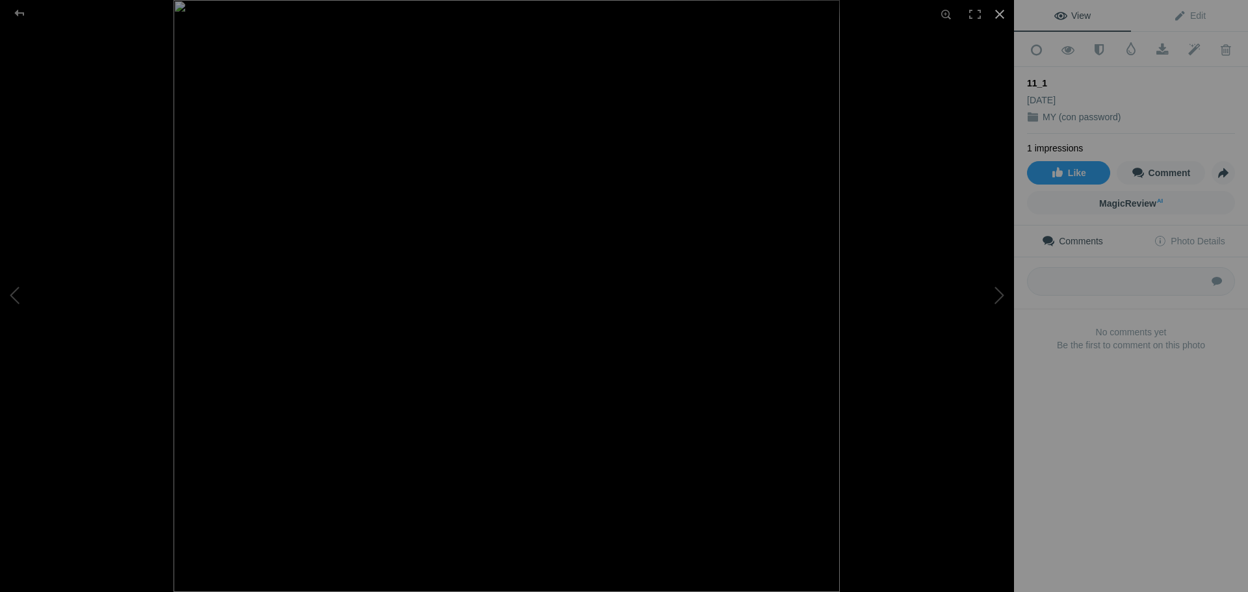
click at [1000, 13] on div at bounding box center [1000, 14] width 29 height 29
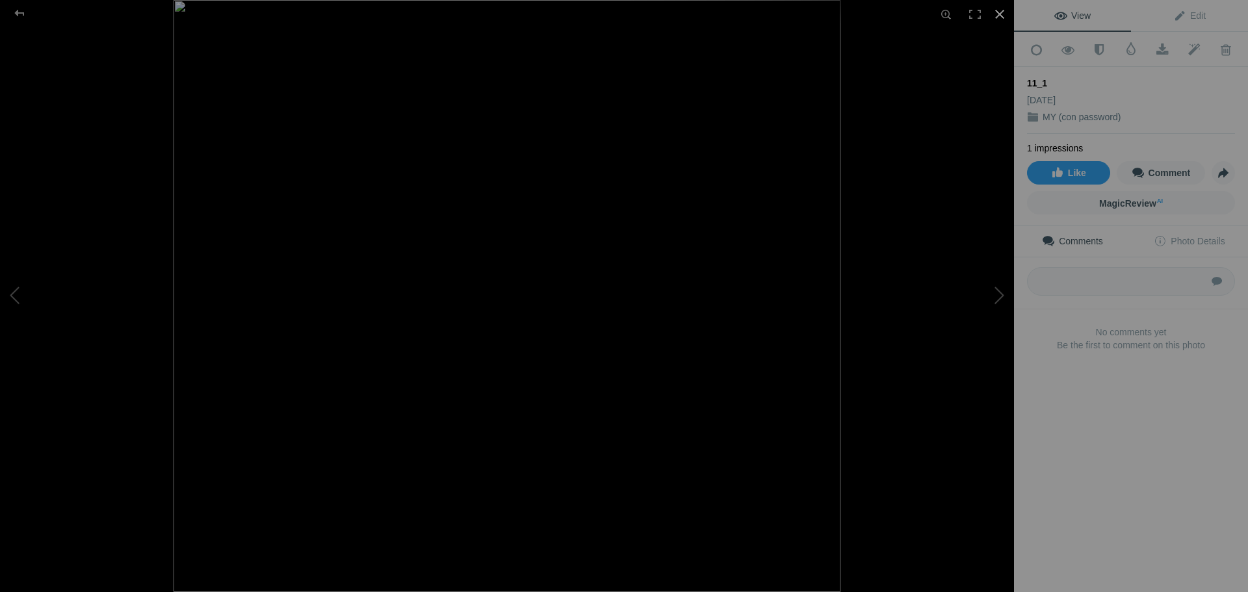
click at [999, 16] on div at bounding box center [1000, 14] width 29 height 29
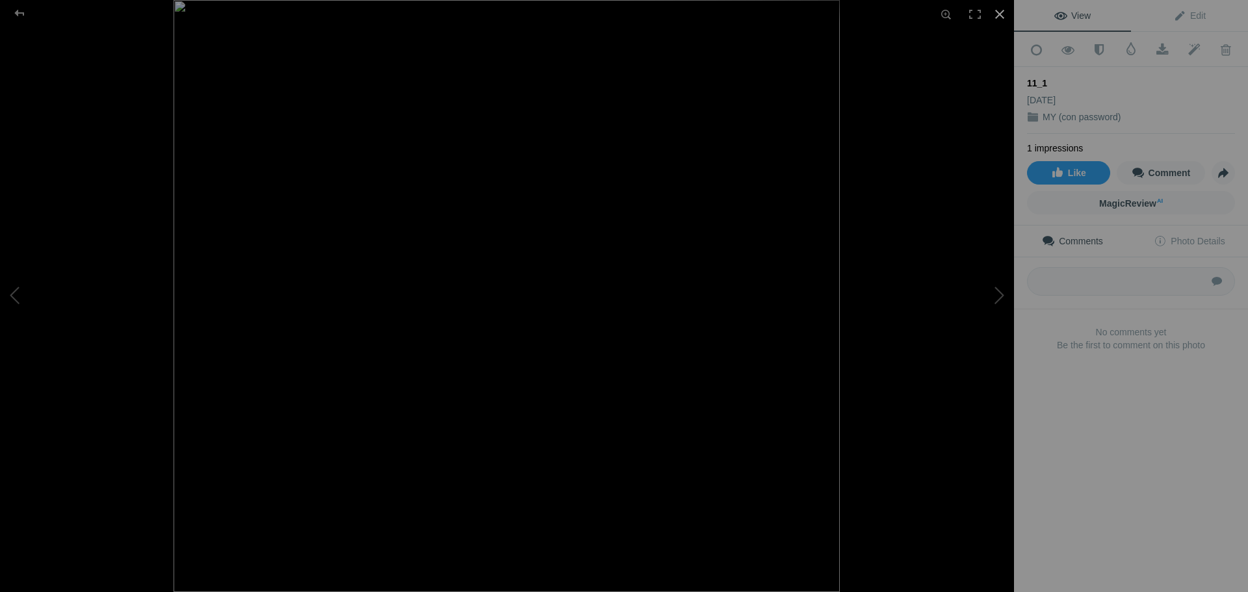
click at [1000, 11] on div at bounding box center [1000, 14] width 29 height 29
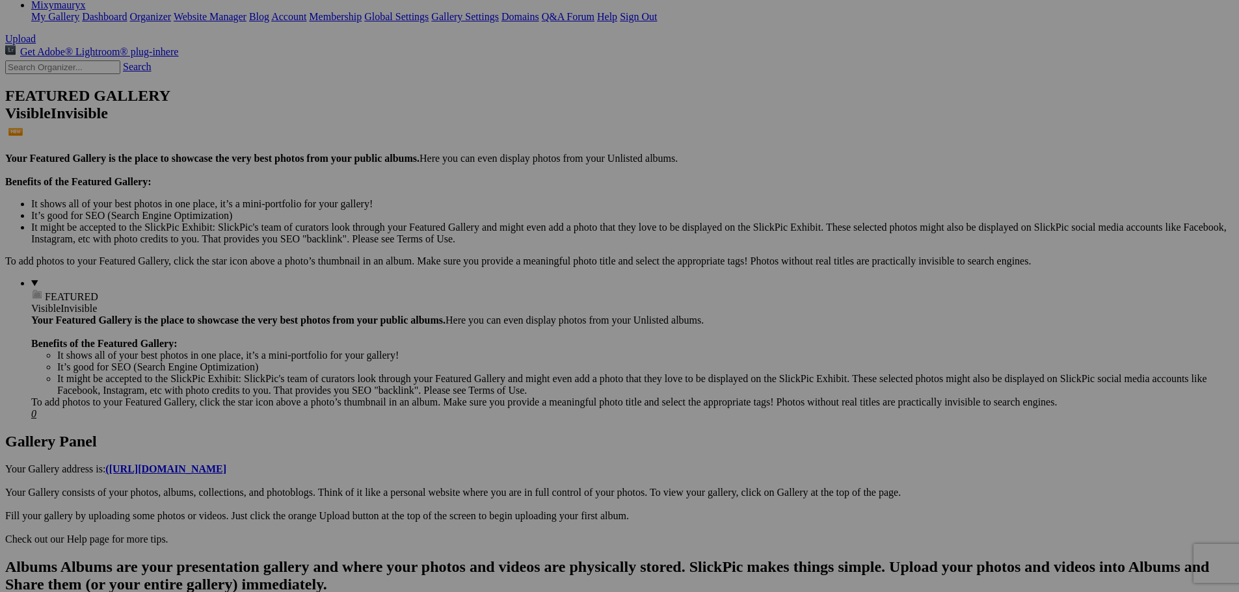
click at [533, 384] on span "Yes" at bounding box center [525, 381] width 15 height 11
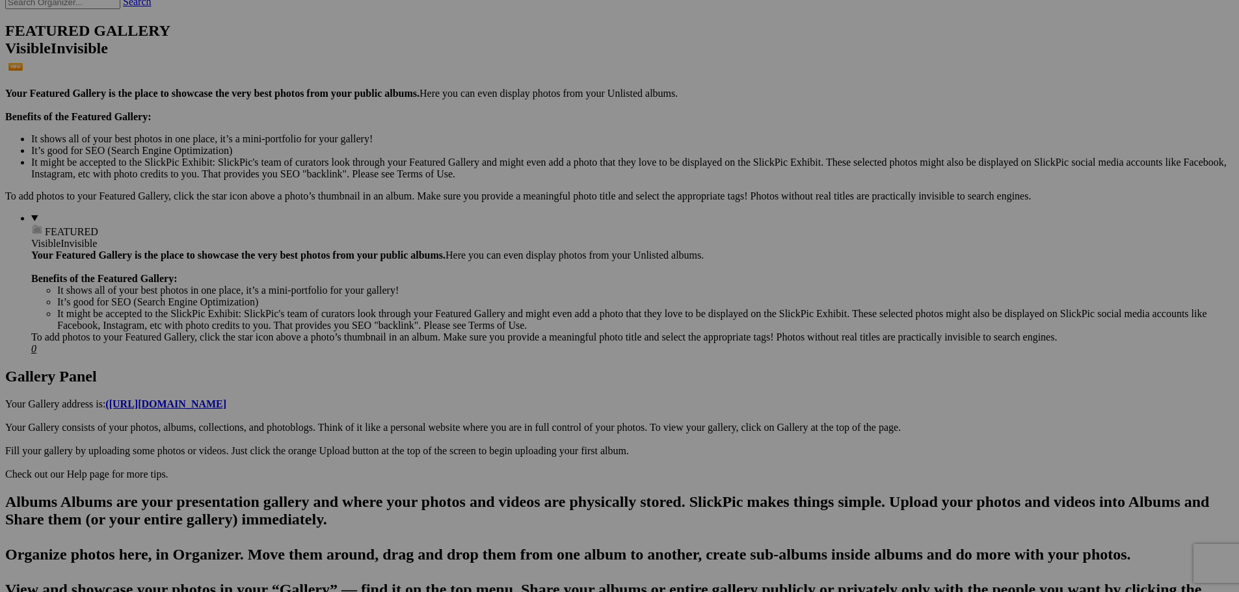
scroll to position [455, 0]
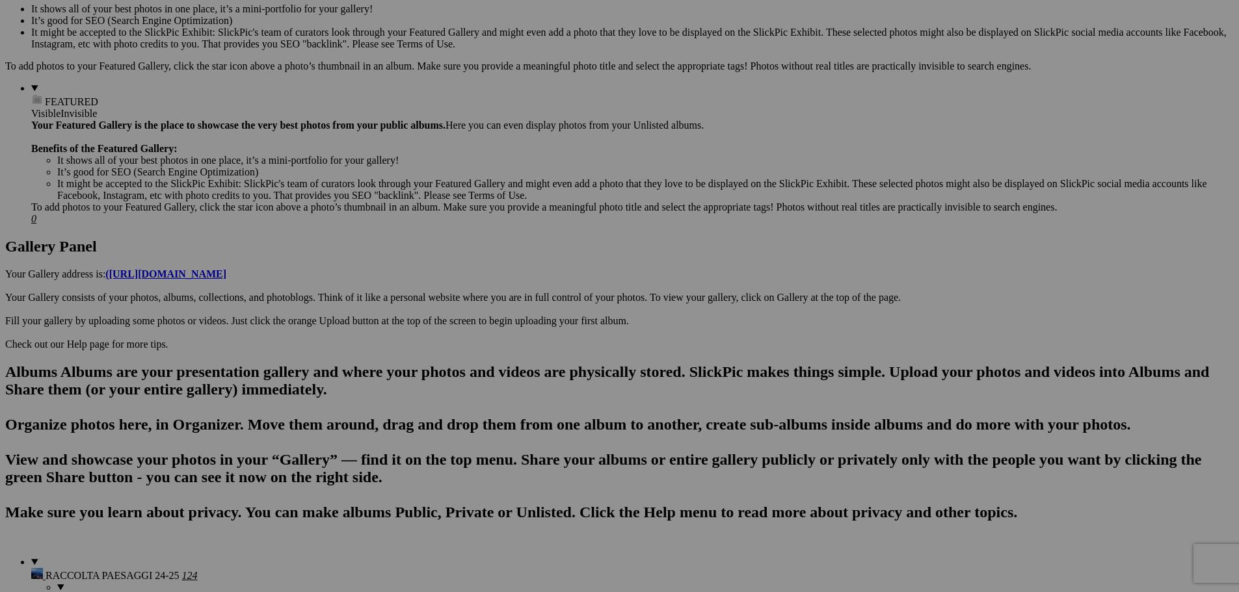
click at [533, 386] on link "Yes" at bounding box center [525, 381] width 15 height 11
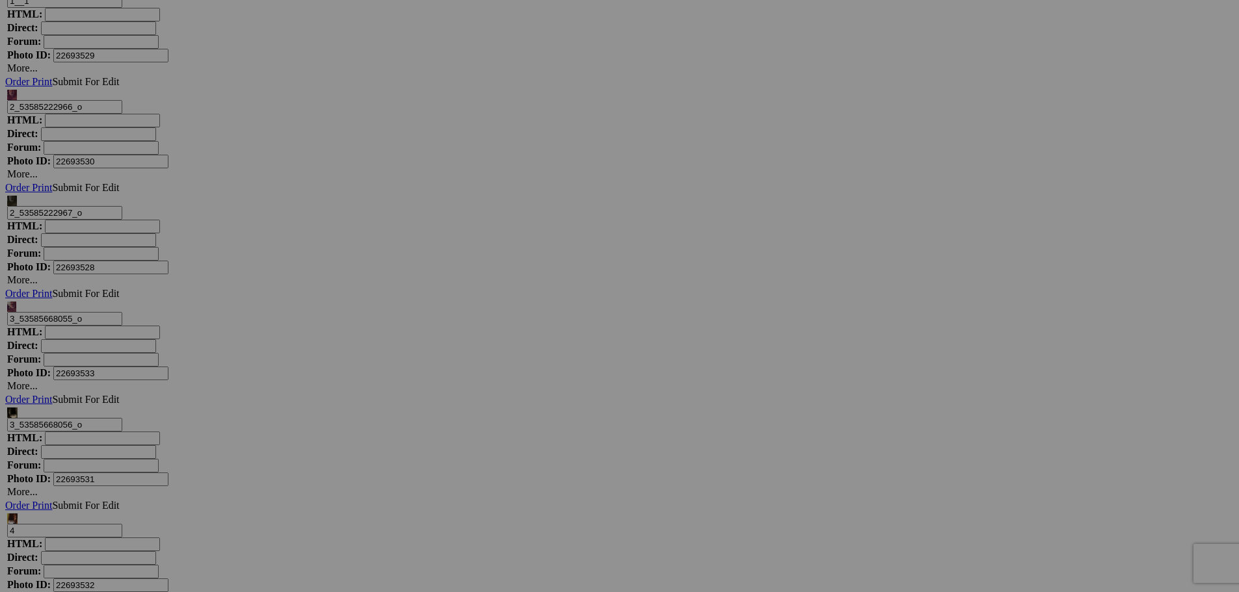
scroll to position [3056, 0]
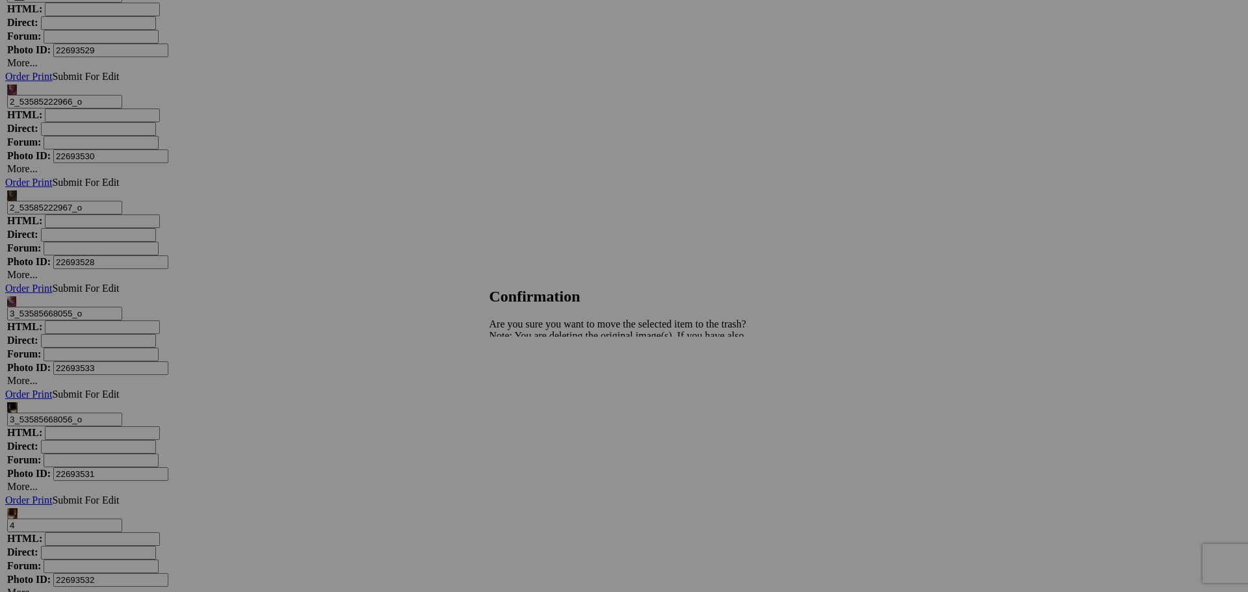
click at [533, 382] on span "Yes" at bounding box center [525, 381] width 15 height 11
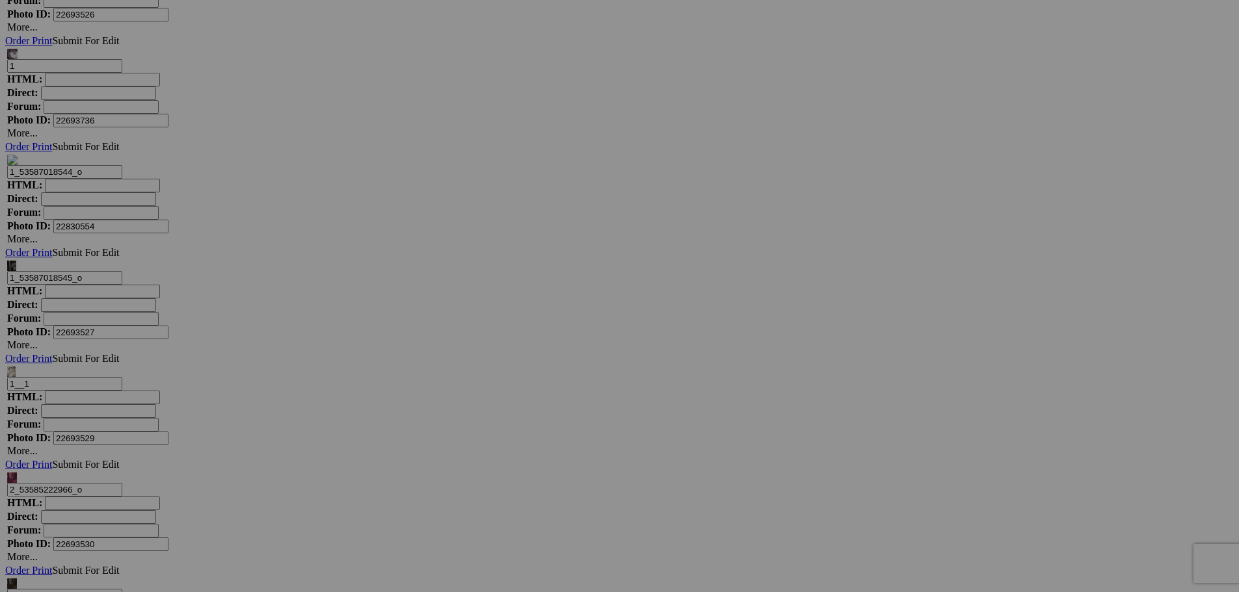
scroll to position [2666, 0]
click at [533, 383] on span "Yes" at bounding box center [525, 381] width 15 height 11
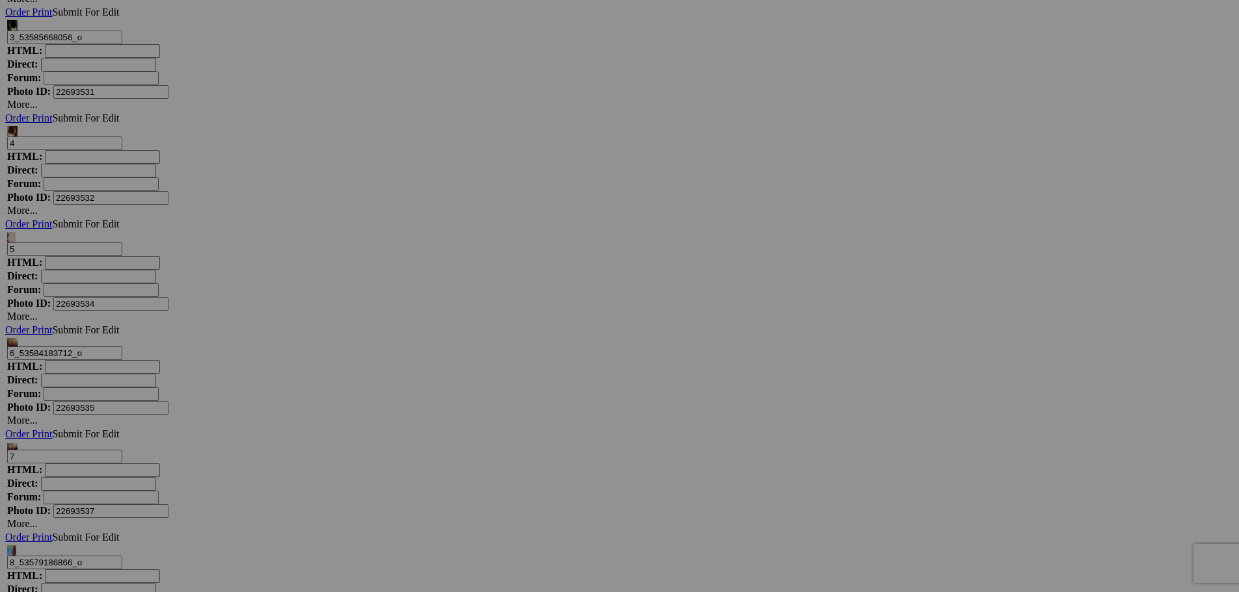
scroll to position [3446, 0]
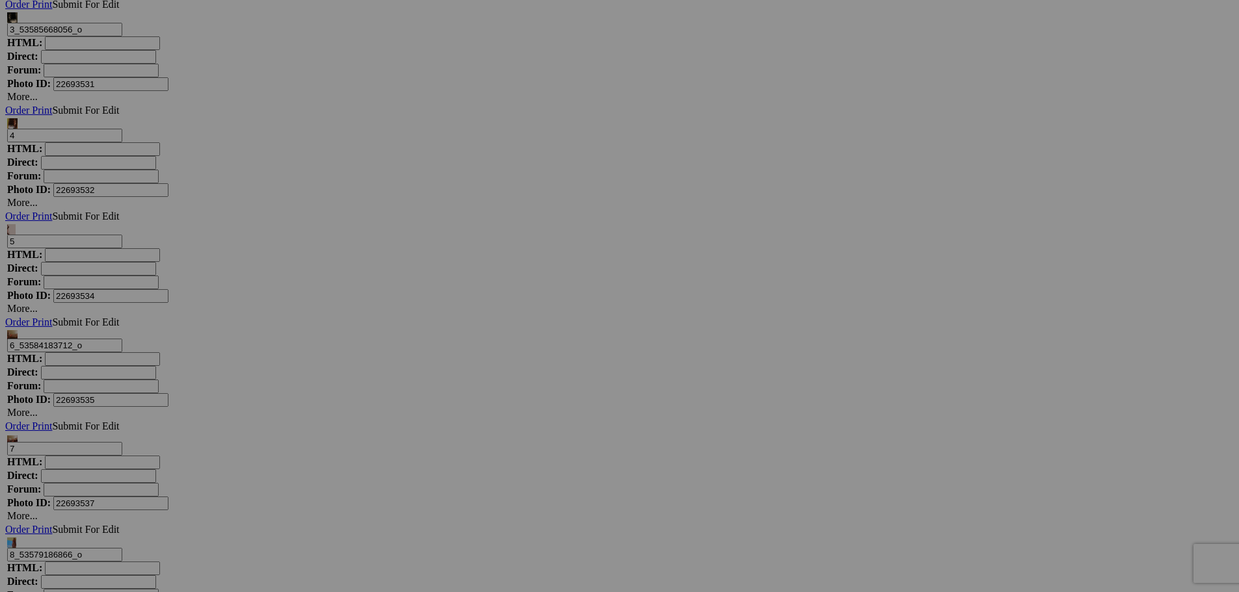
drag, startPoint x: 786, startPoint y: 459, endPoint x: 884, endPoint y: 462, distance: 97.6
drag, startPoint x: 617, startPoint y: 462, endPoint x: 549, endPoint y: 454, distance: 68.1
paste input "8_53587133654_o"
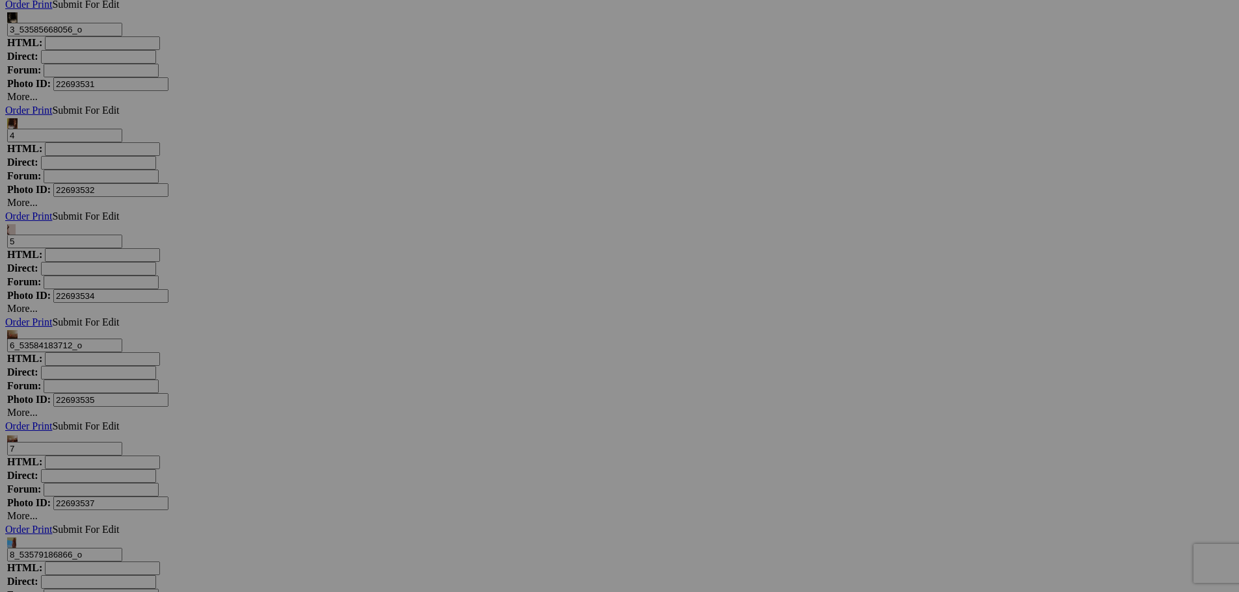
type input "178_53587133654_o"
click at [533, 384] on link "Yes" at bounding box center [525, 381] width 15 height 11
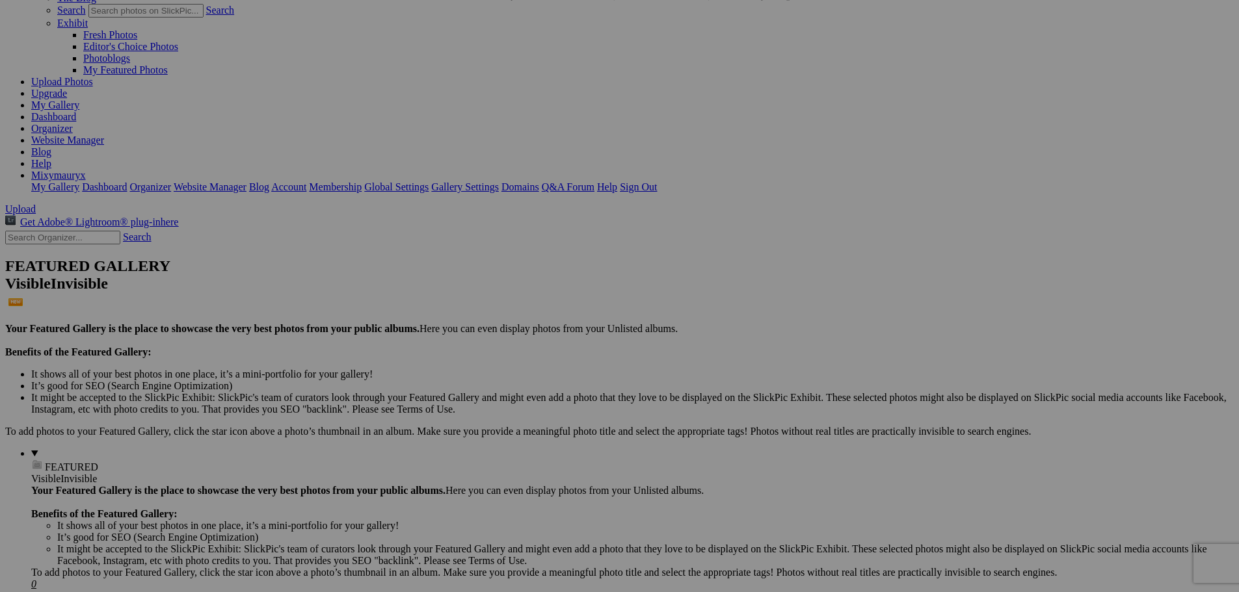
scroll to position [0, 0]
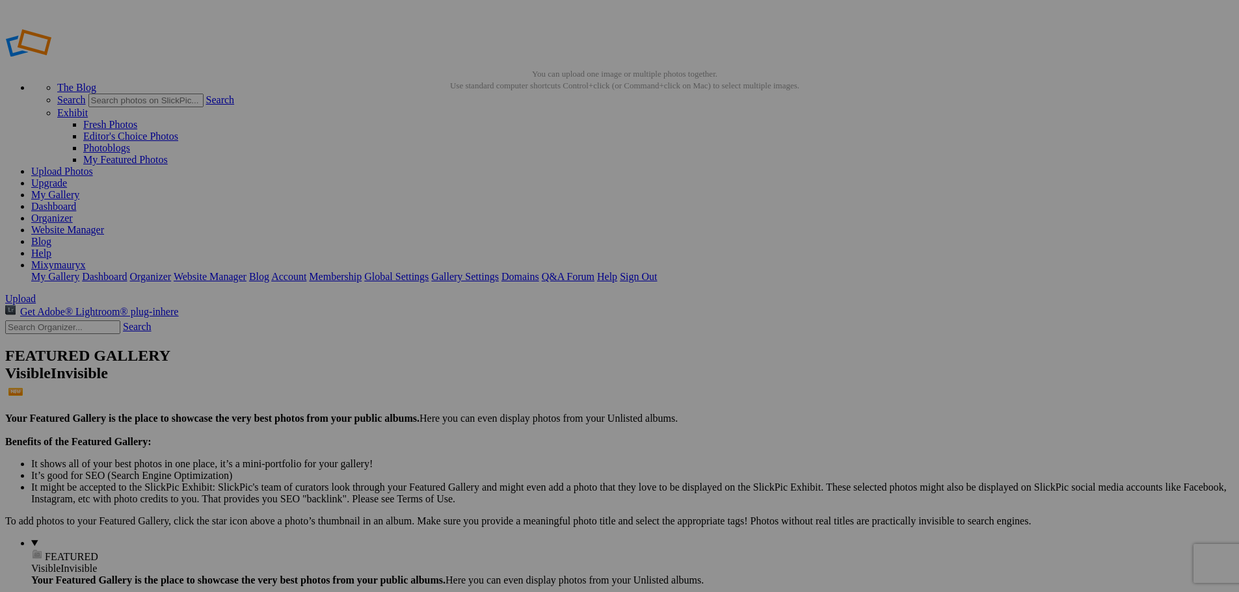
click at [533, 388] on span "Yes" at bounding box center [525, 393] width 15 height 11
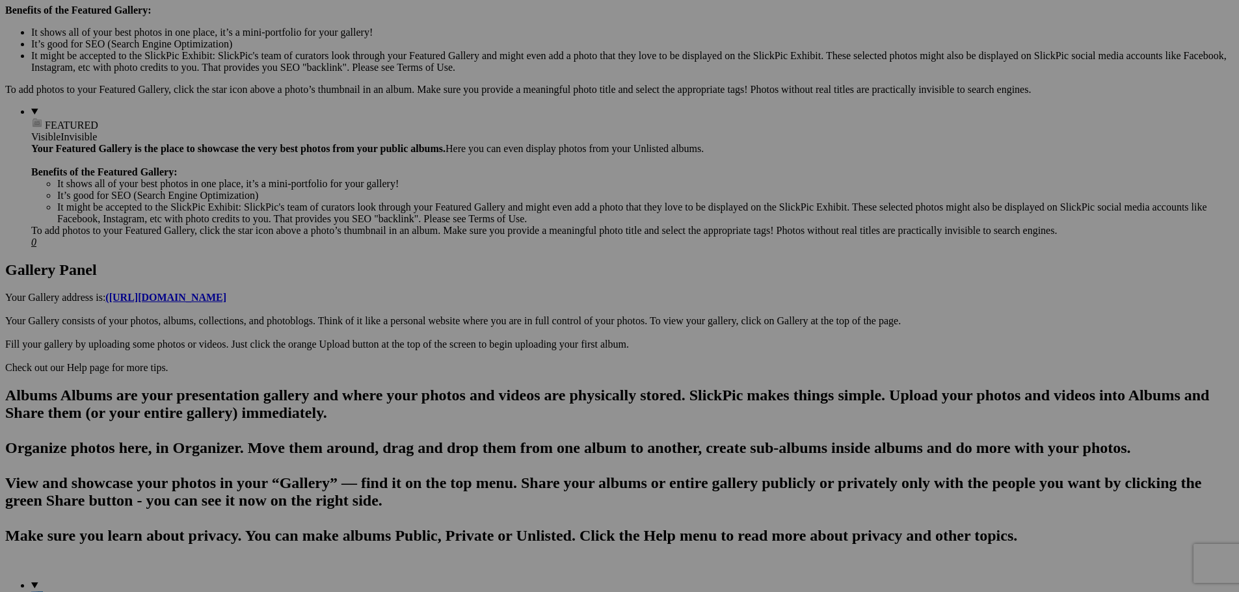
scroll to position [520, 0]
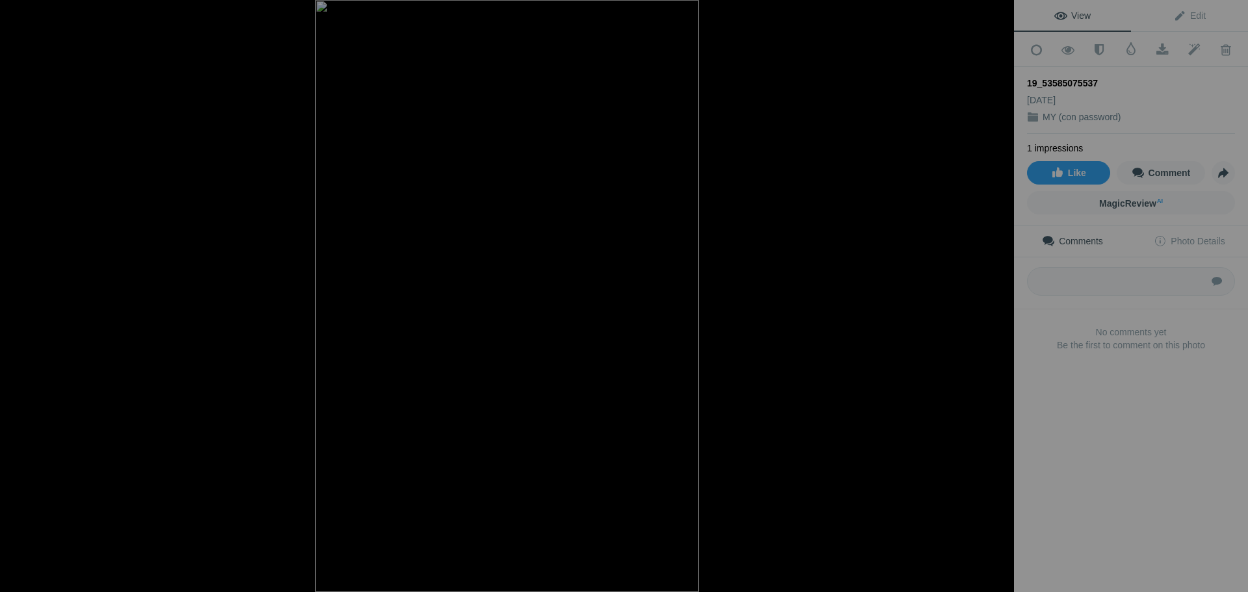
click at [1002, 18] on div at bounding box center [1000, 14] width 29 height 29
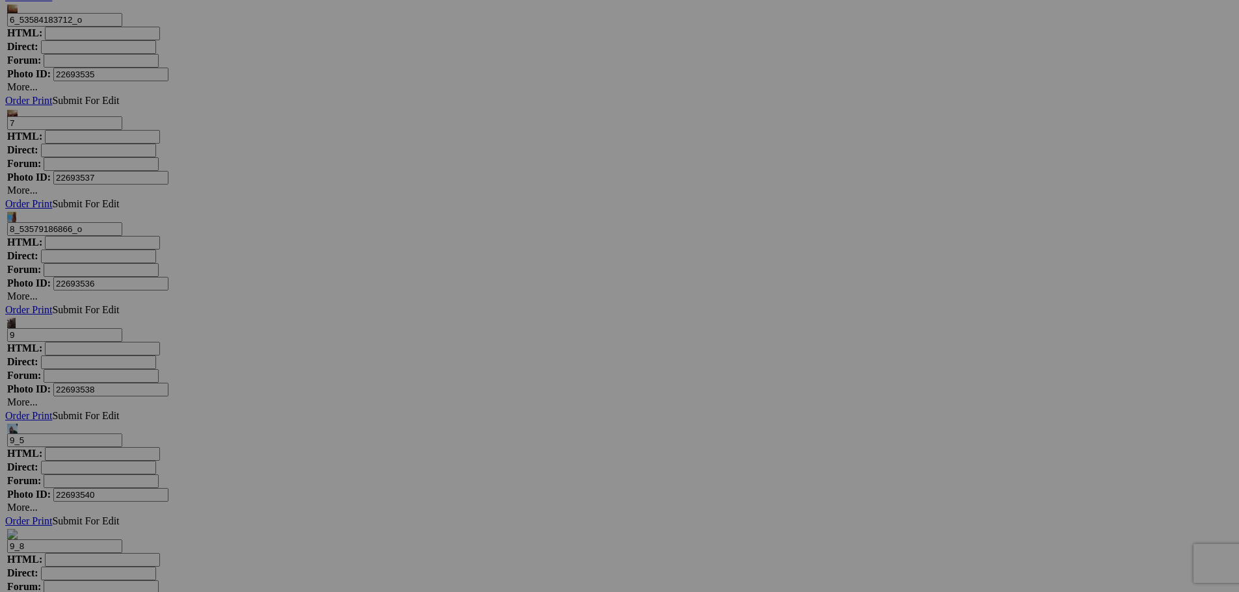
scroll to position [3404, 0]
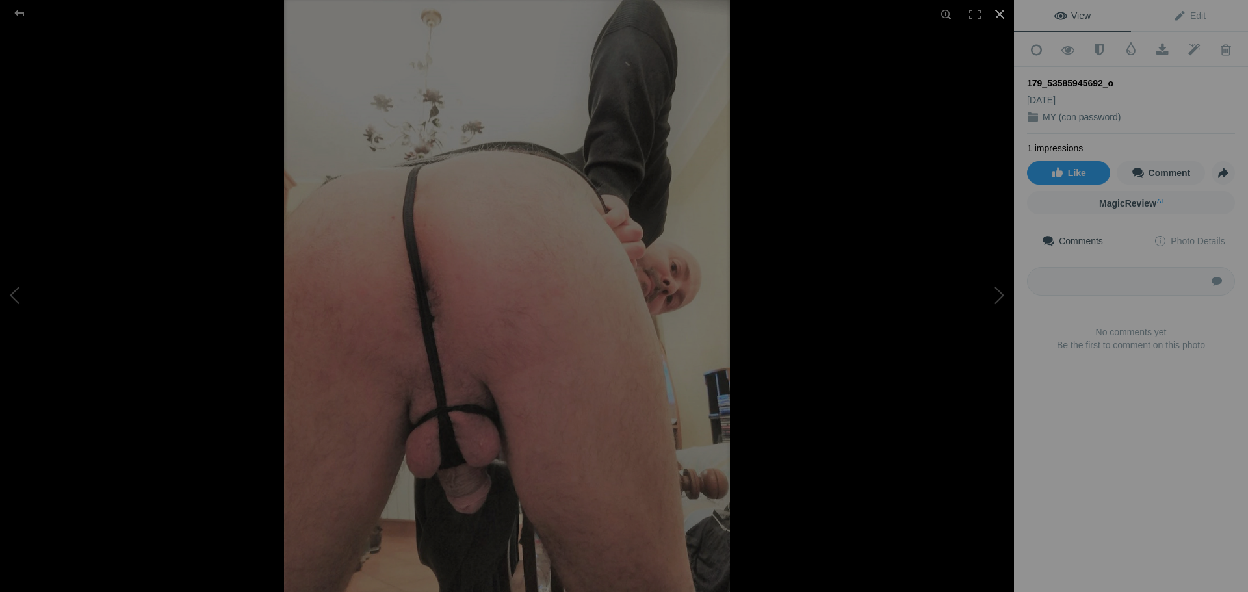
click at [1001, 10] on div at bounding box center [1000, 14] width 29 height 29
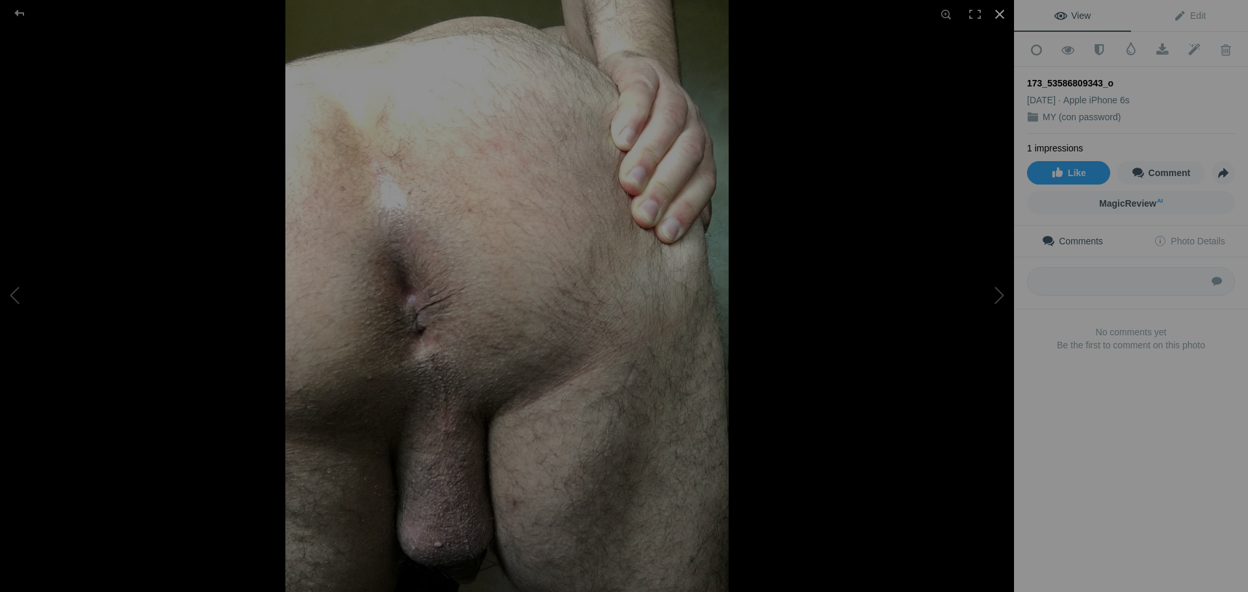
click at [1001, 15] on div at bounding box center [1000, 14] width 29 height 29
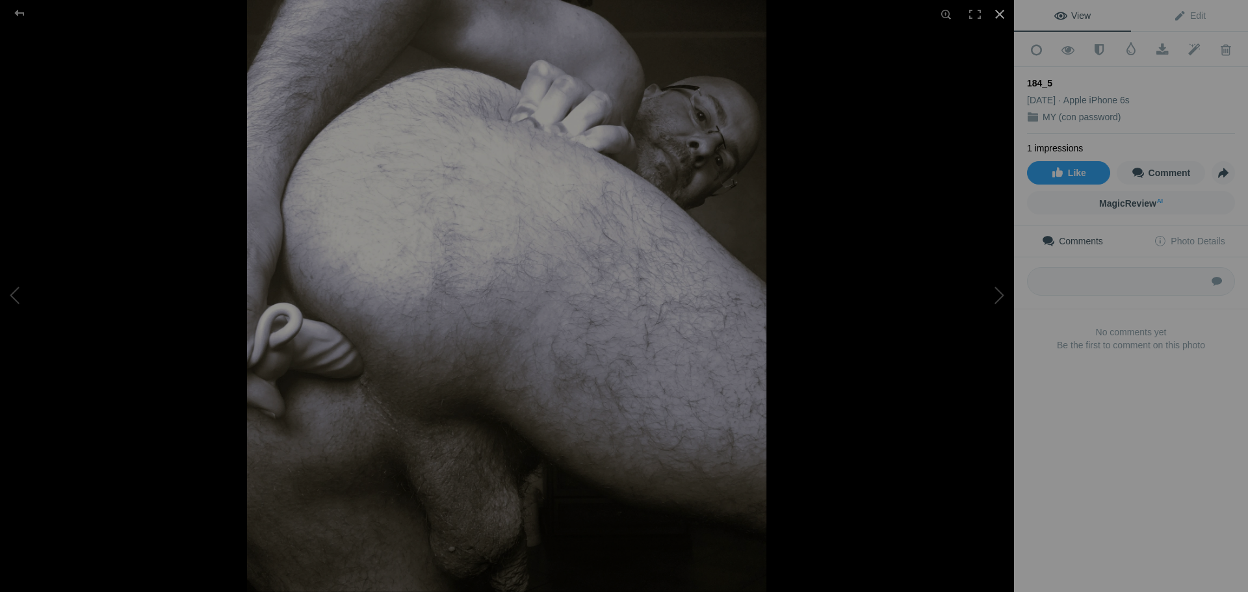
click at [996, 10] on div at bounding box center [1000, 14] width 29 height 29
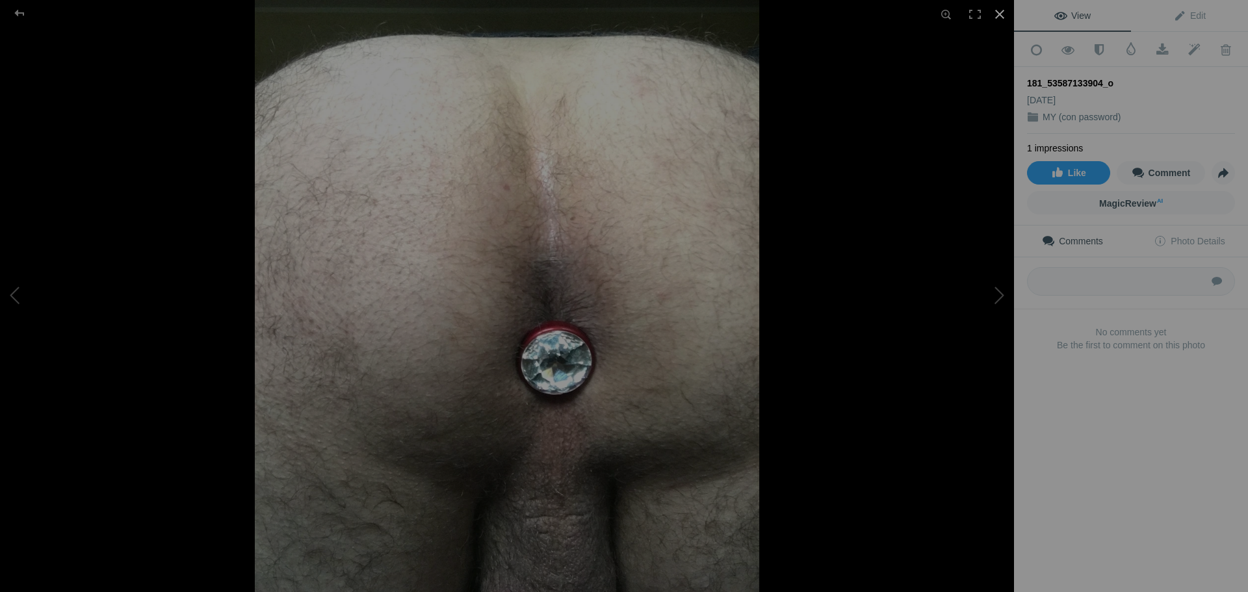
click at [1003, 7] on div at bounding box center [1000, 14] width 29 height 29
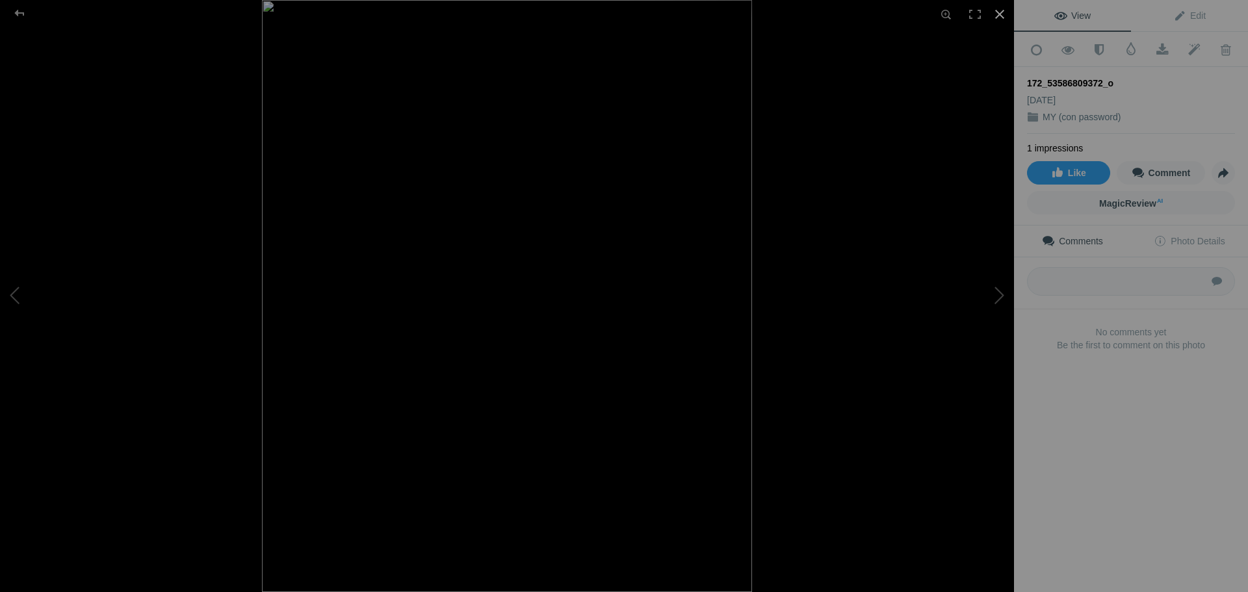
click at [1002, 12] on div at bounding box center [1000, 14] width 29 height 29
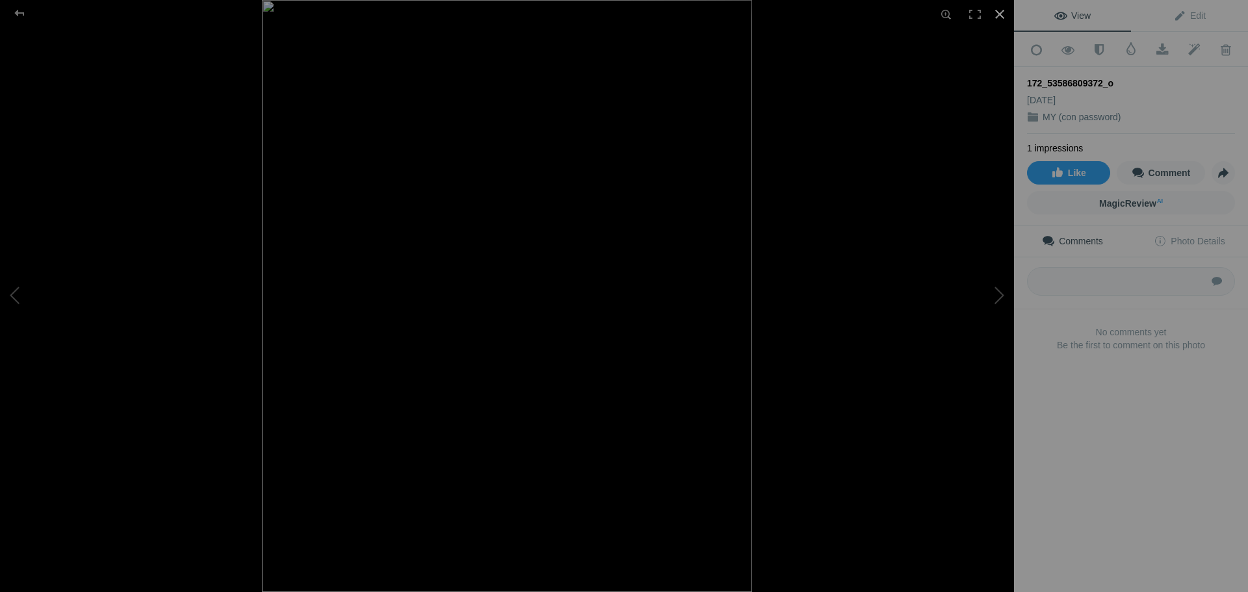
click at [1004, 20] on div at bounding box center [1000, 14] width 29 height 29
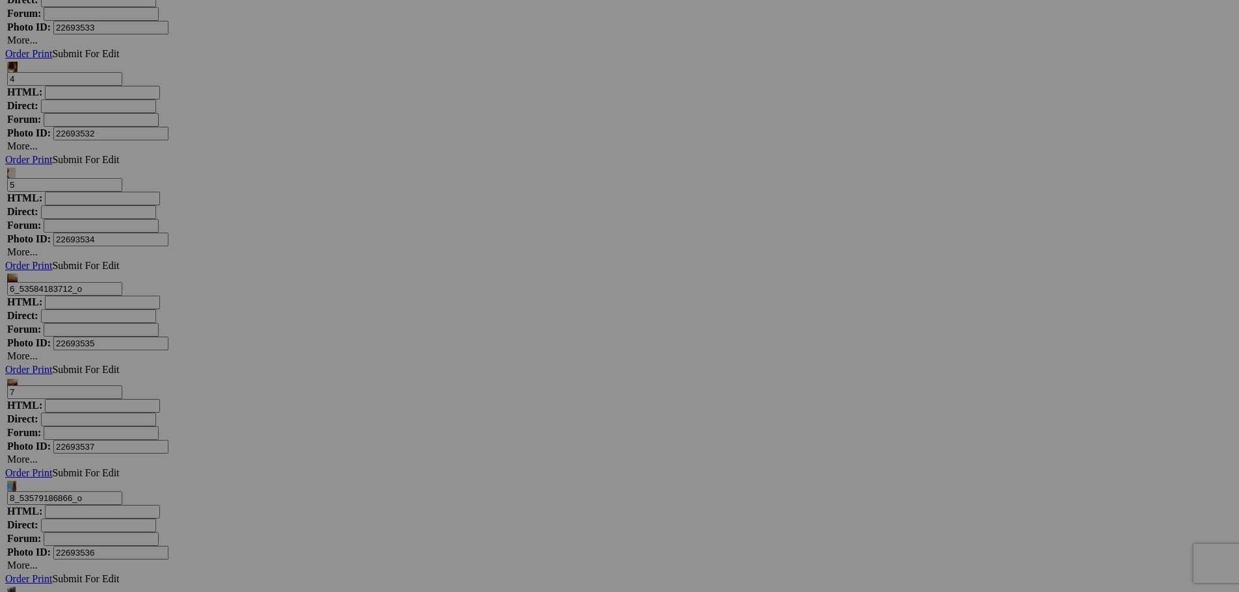
scroll to position [3404, 0]
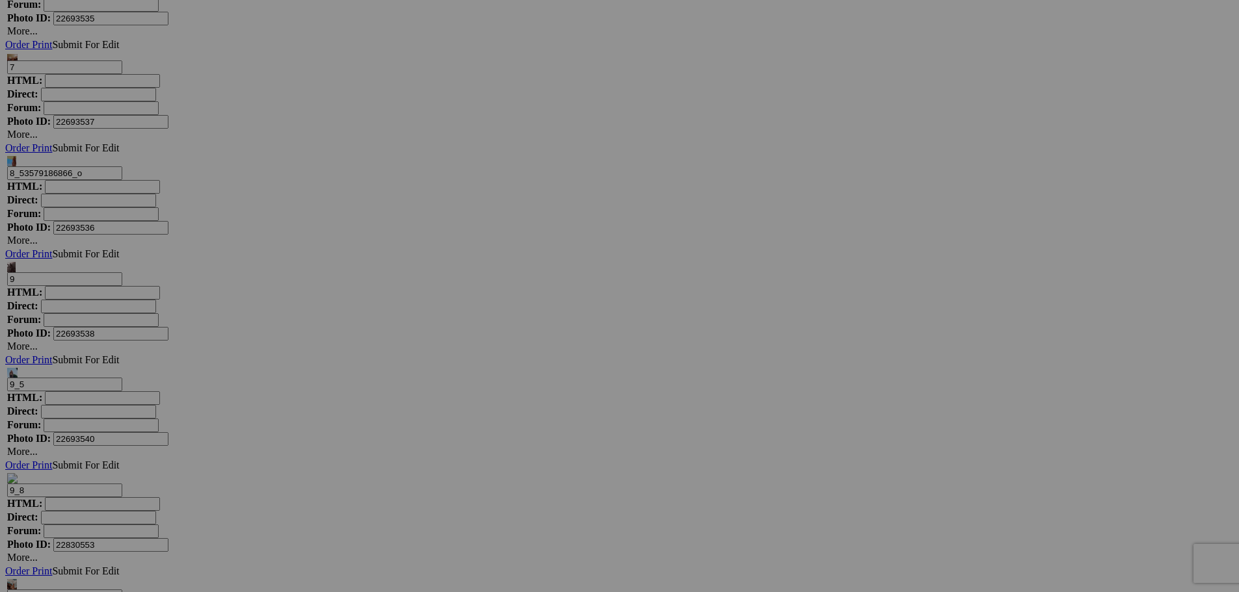
drag, startPoint x: 72, startPoint y: 313, endPoint x: 86, endPoint y: 317, distance: 14.7
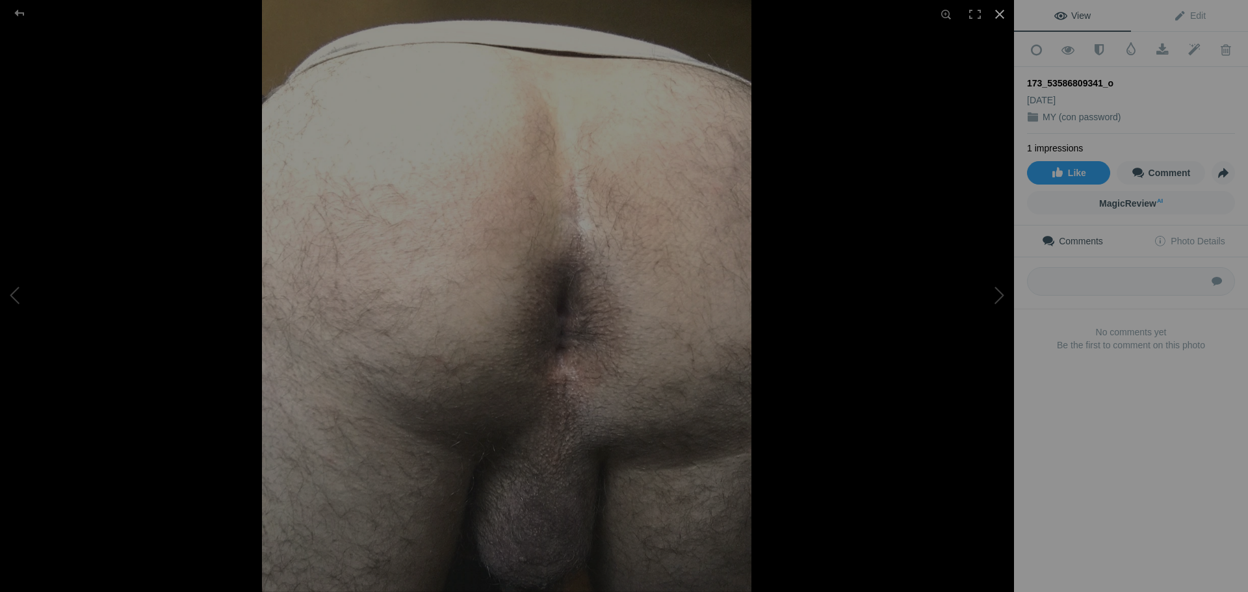
click at [997, 11] on div at bounding box center [1000, 14] width 29 height 29
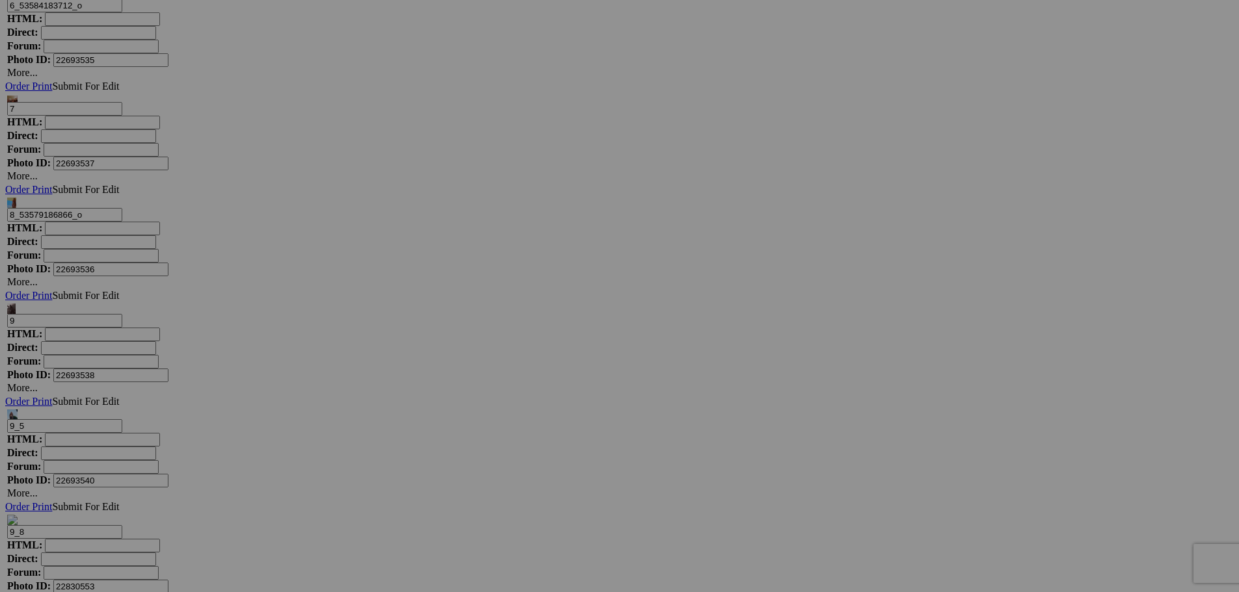
scroll to position [3339, 0]
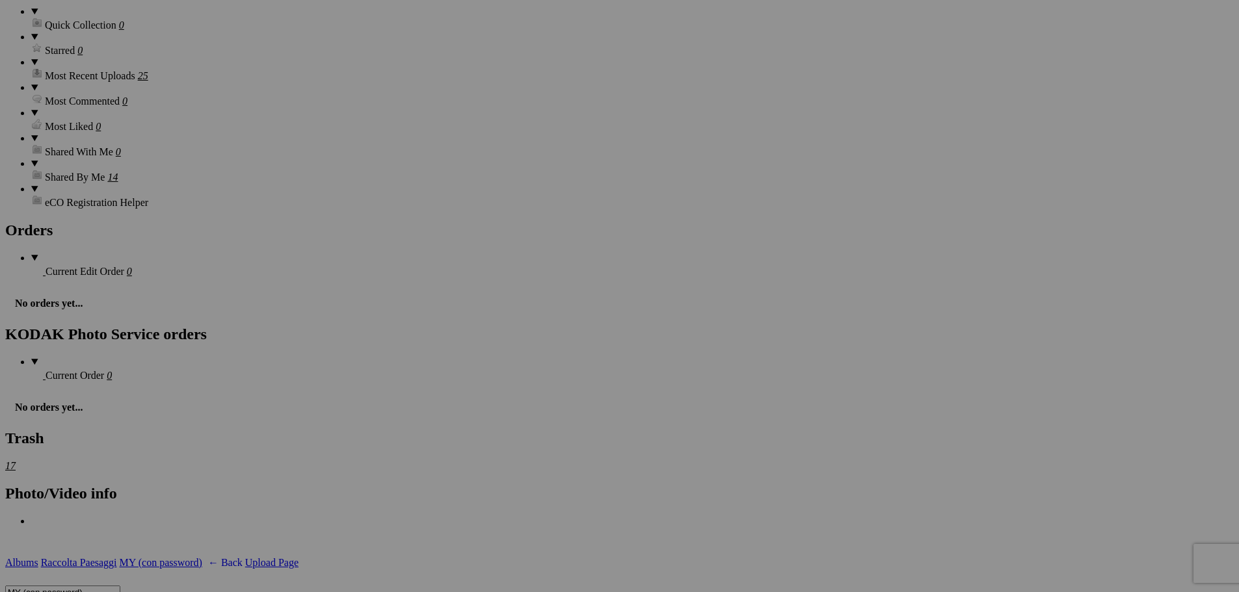
scroll to position [0, 0]
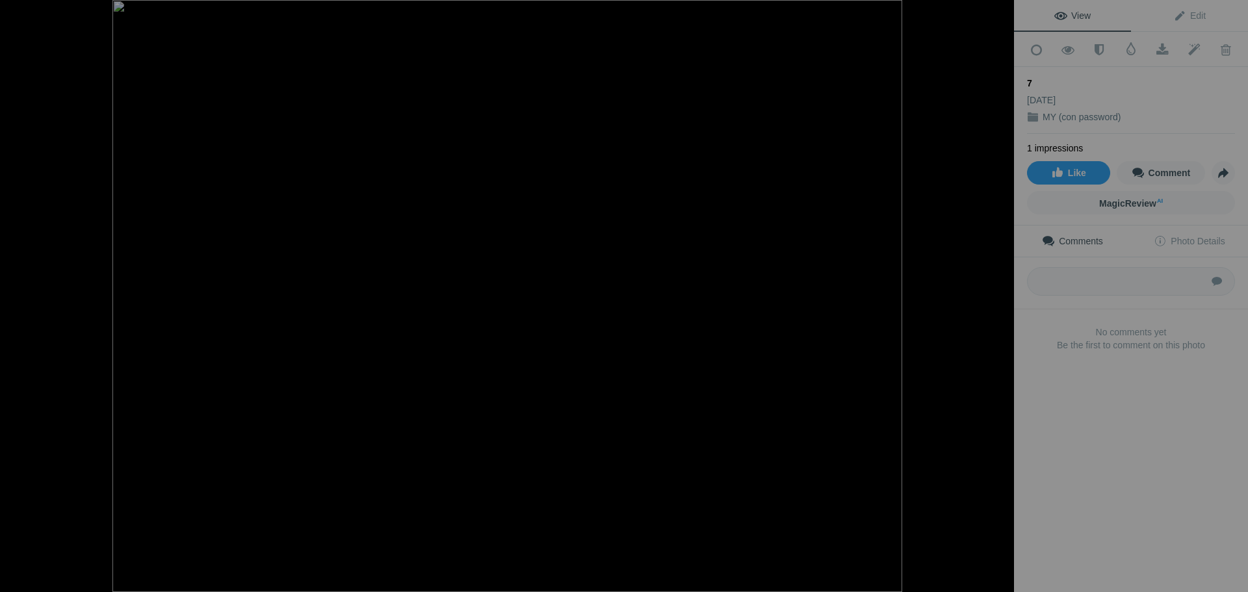
click at [998, 12] on div at bounding box center [1000, 14] width 29 height 29
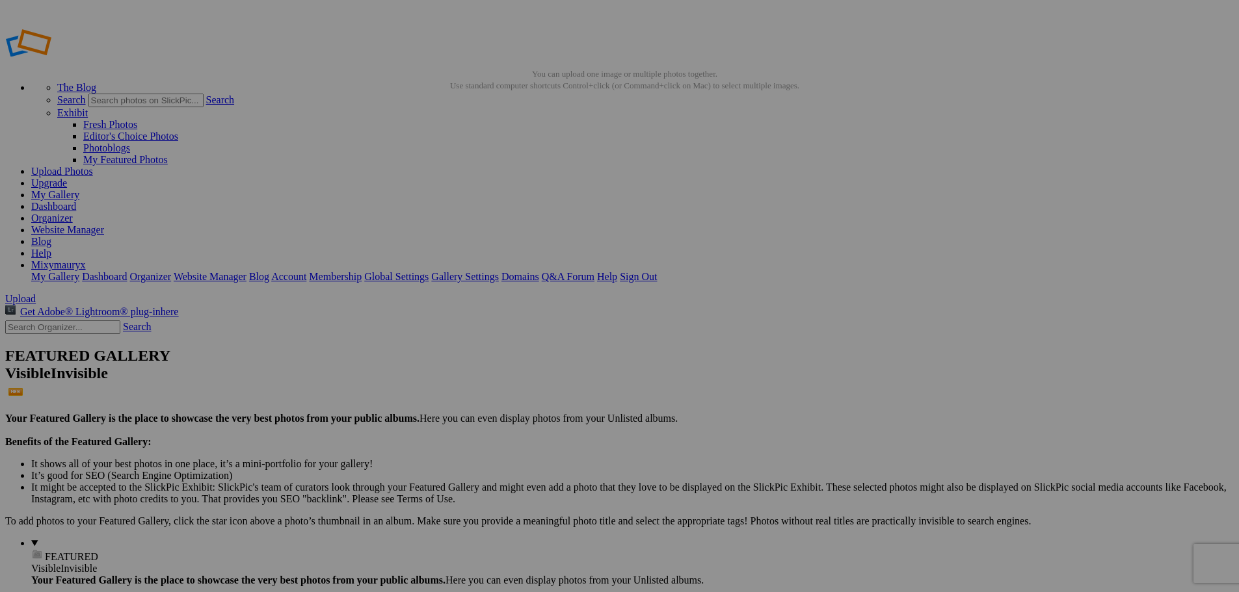
click at [76, 201] on link "Dashboard" at bounding box center [53, 206] width 45 height 11
